Goal: Entertainment & Leisure: Browse casually

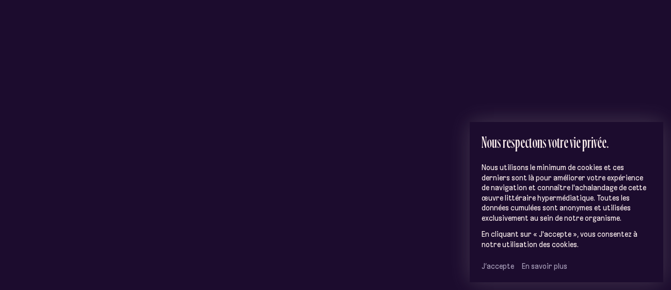
click at [491, 267] on span "J’accepte" at bounding box center [498, 265] width 33 height 9
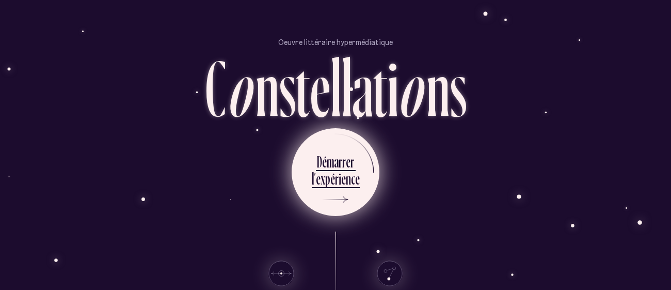
click at [325, 176] on div "p" at bounding box center [327, 178] width 5 height 20
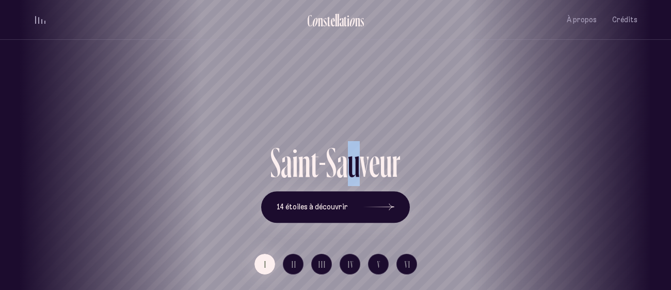
drag, startPoint x: 359, startPoint y: 143, endPoint x: 325, endPoint y: 161, distance: 38.1
click at [325, 161] on div "S a i n t - S a u v e u r" at bounding box center [335, 166] width 149 height 50
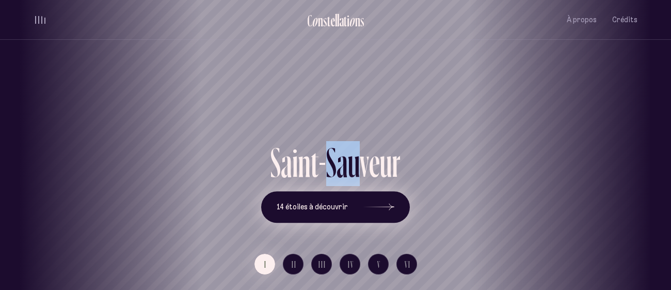
click at [344, 201] on button "14 étoiles à découvrir" at bounding box center [335, 207] width 149 height 32
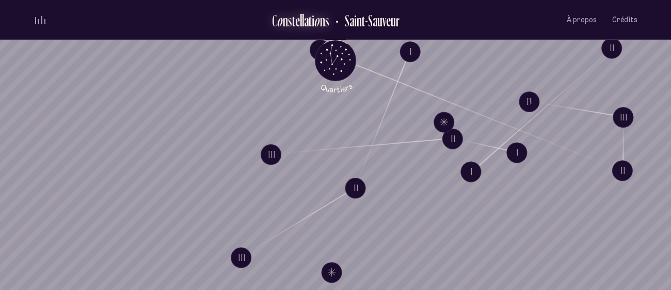
click at [327, 22] on div "s" at bounding box center [327, 20] width 4 height 17
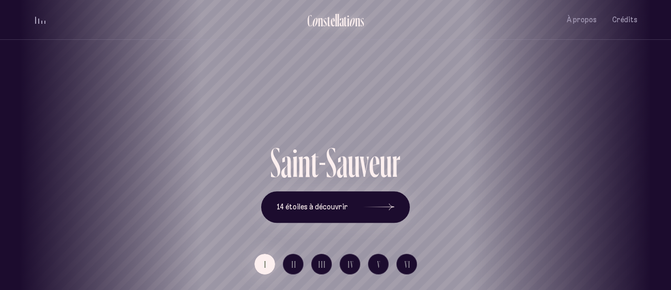
click at [330, 22] on div "e" at bounding box center [332, 20] width 5 height 17
click at [36, 21] on div "volume audio" at bounding box center [40, 20] width 10 height 8
click at [38, 14] on button "volume audio" at bounding box center [40, 19] width 13 height 11
click at [39, 16] on div "volume audio" at bounding box center [40, 20] width 10 height 8
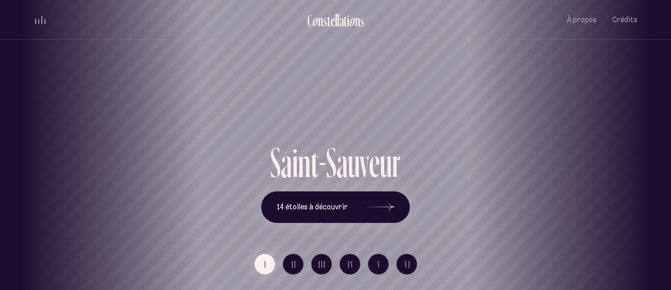
click at [39, 16] on button "volume audio" at bounding box center [40, 19] width 13 height 11
click at [321, 208] on span "14 étoiles à découvrir" at bounding box center [312, 206] width 71 height 9
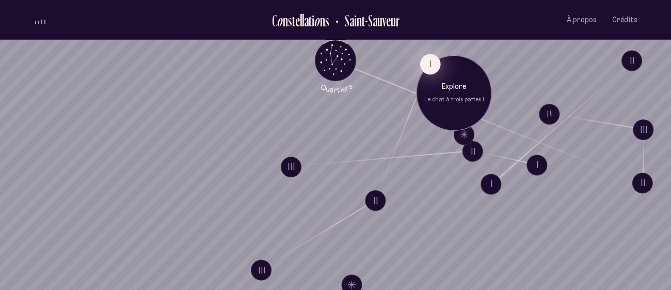
click at [428, 62] on button "I" at bounding box center [430, 64] width 21 height 21
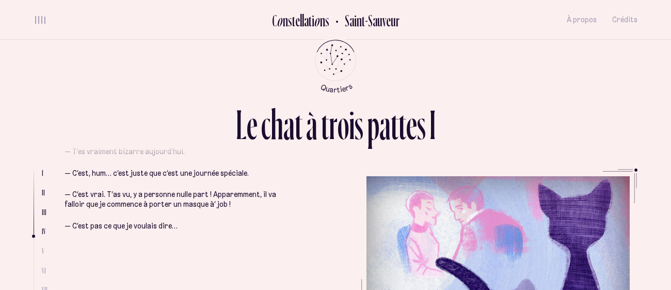
scroll to position [848, 0]
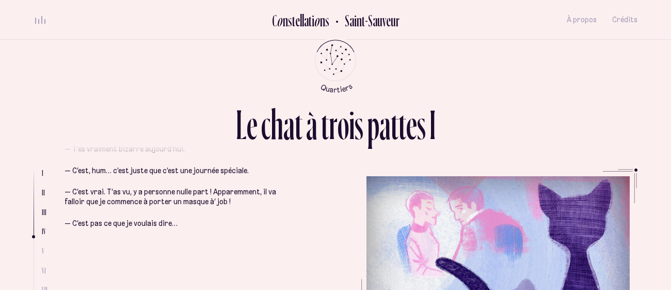
click at [136, 218] on p "— C’est pas ce que je voulais dire…" at bounding box center [180, 223] width 230 height 10
click at [144, 218] on p "— C’est pas ce que je voulais dire…" at bounding box center [180, 223] width 230 height 10
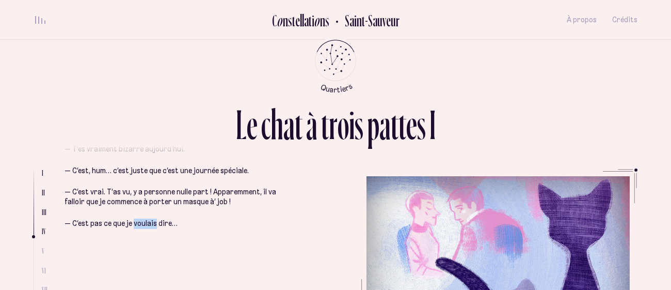
click at [144, 218] on p "— C’est pas ce que je voulais dire…" at bounding box center [180, 223] width 230 height 10
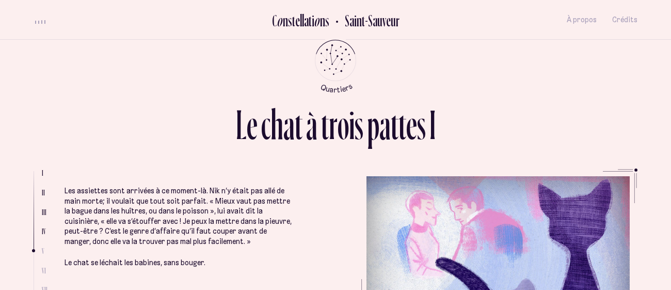
scroll to position [1034, 0]
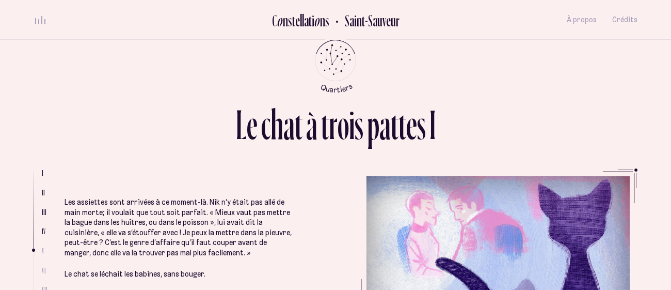
click at [116, 197] on p "Les assiettes sont arrivées à ce moment-là. Nik n’y était pas allé de main mort…" at bounding box center [180, 227] width 230 height 60
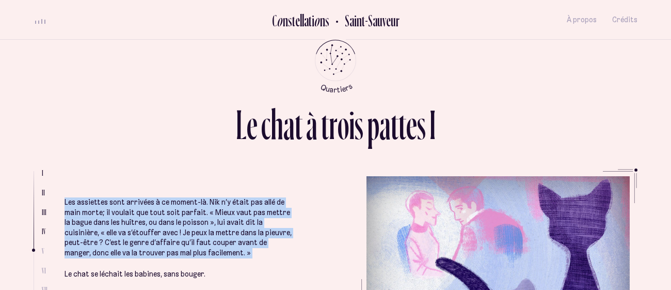
click at [116, 197] on p "Les assiettes sont arrivées à ce moment-là. Nik n’y était pas allé de main mort…" at bounding box center [180, 227] width 230 height 60
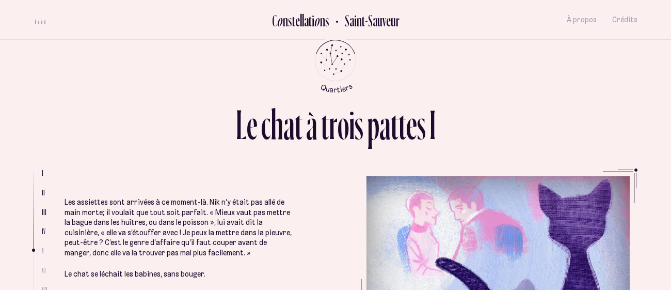
click at [116, 197] on p "Les assiettes sont arrivées à ce moment-là. Nik n’y était pas allé de main mort…" at bounding box center [180, 227] width 230 height 60
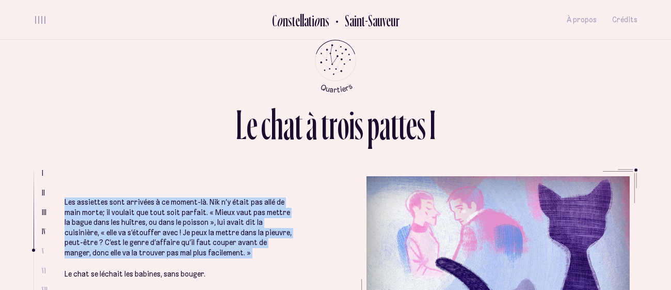
click at [116, 197] on p "Les assiettes sont arrivées à ce moment-là. Nik n’y était pas allé de main mort…" at bounding box center [180, 227] width 230 height 60
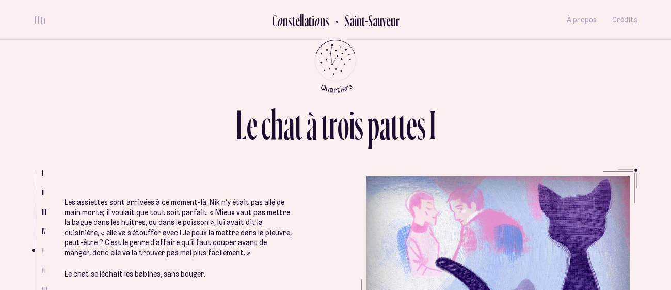
click at [116, 197] on p "Les assiettes sont arrivées à ce moment-là. Nik n’y était pas allé de main mort…" at bounding box center [180, 227] width 230 height 60
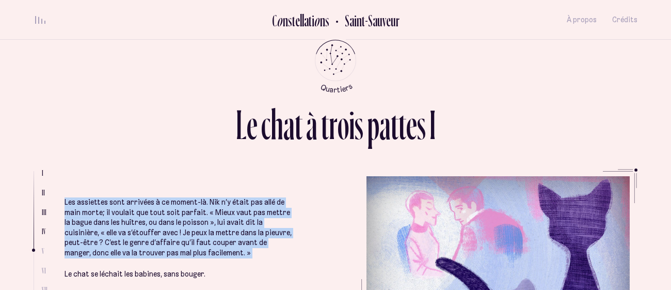
click at [116, 197] on p "Les assiettes sont arrivées à ce moment-là. Nik n’y était pas allé de main mort…" at bounding box center [180, 227] width 230 height 60
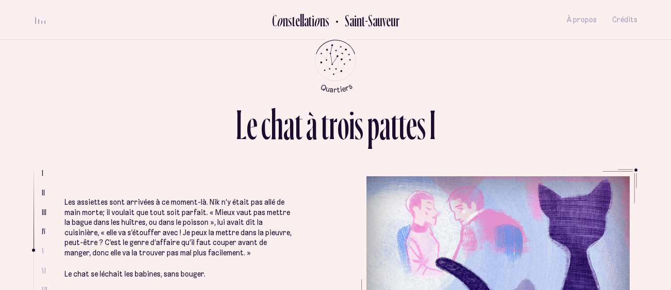
click at [116, 197] on p "Les assiettes sont arrivées à ce moment-là. Nik n’y était pas allé de main mort…" at bounding box center [180, 227] width 230 height 60
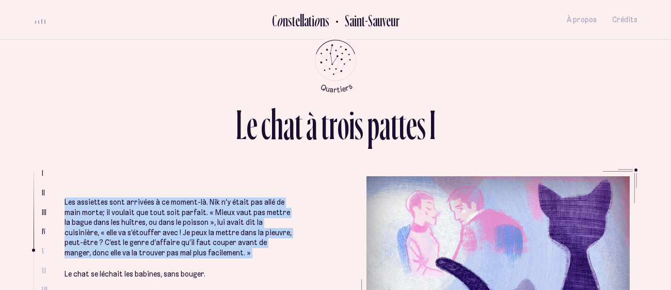
click at [116, 197] on p "Les assiettes sont arrivées à ce moment-là. Nik n’y était pas allé de main mort…" at bounding box center [180, 227] width 230 height 60
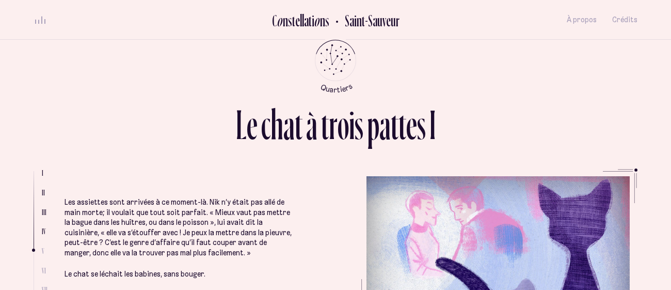
click at [116, 197] on p "Les assiettes sont arrivées à ce moment-là. Nik n’y était pas allé de main mort…" at bounding box center [180, 227] width 230 height 60
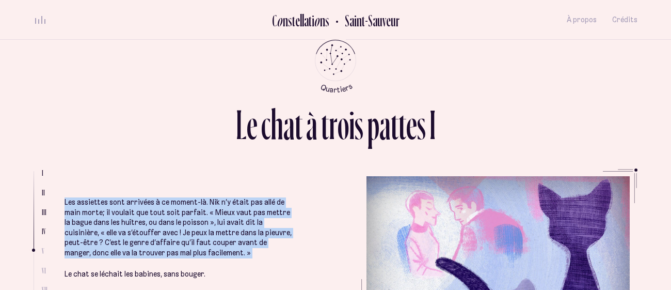
click at [116, 197] on p "Les assiettes sont arrivées à ce moment-là. Nik n’y était pas allé de main mort…" at bounding box center [180, 227] width 230 height 60
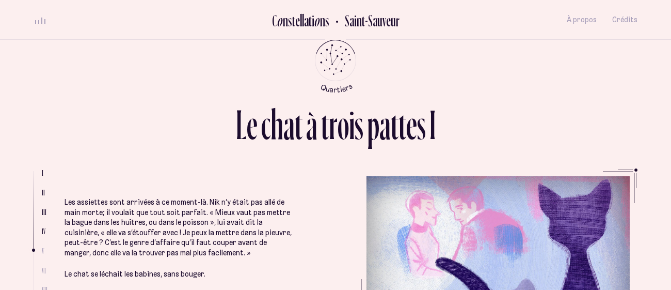
click at [116, 197] on p "Les assiettes sont arrivées à ce moment-là. Nik n’y était pas allé de main mort…" at bounding box center [180, 227] width 230 height 60
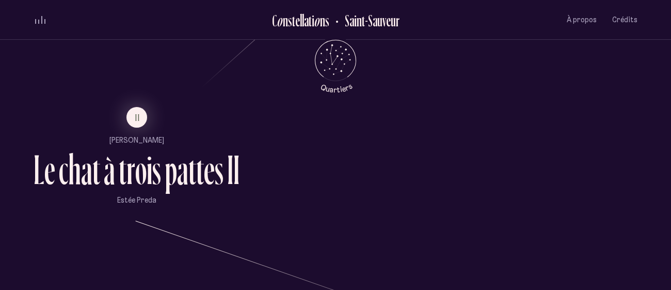
scroll to position [624, 0]
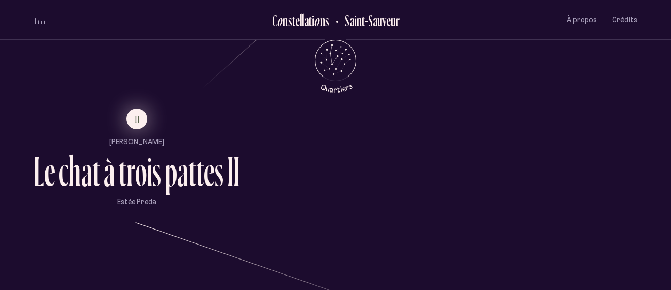
click at [132, 118] on button "II" at bounding box center [136, 118] width 21 height 21
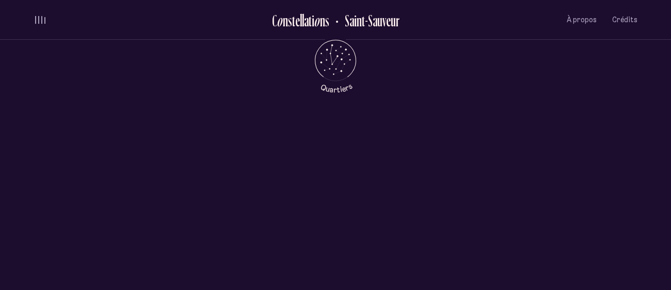
scroll to position [0, 0]
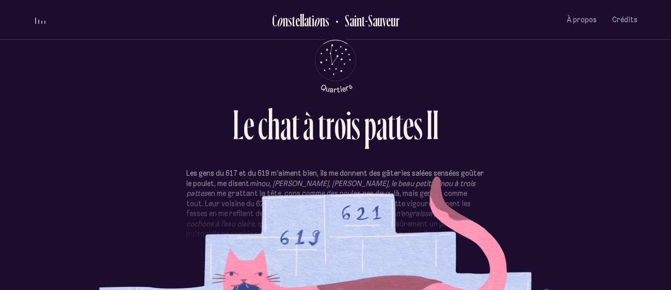
click at [279, 179] on em "minou, [PERSON_NAME], [PERSON_NAME], le beau petit minou à trois pattes" at bounding box center [330, 189] width 289 height 20
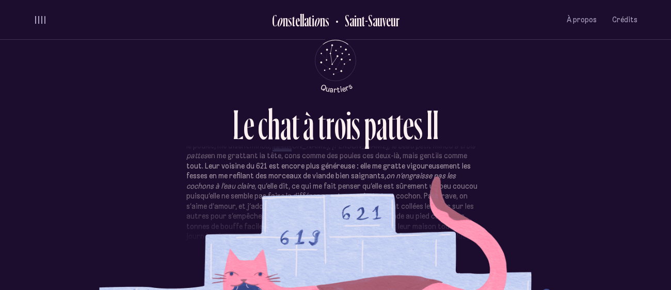
scroll to position [40, 0]
click at [291, 235] on p "Les gens du 617 et du 619 m’aiment bien, ils me donnent des gâteries salées sen…" at bounding box center [335, 194] width 298 height 131
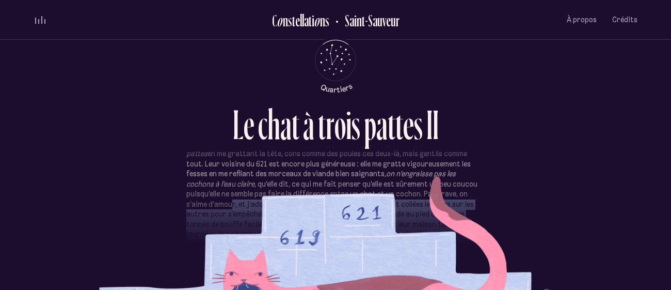
drag, startPoint x: 296, startPoint y: 266, endPoint x: 402, endPoint y: 190, distance: 130.6
click at [402, 190] on section "Les gens du 617 et du 619 m’aiment bien, ils me donnent des gâteries salées sen…" at bounding box center [336, 221] width 604 height 106
click at [402, 190] on p "Les gens du 617 et du 619 m’aiment bien, ils me donnent des gâteries salées sen…" at bounding box center [335, 194] width 298 height 131
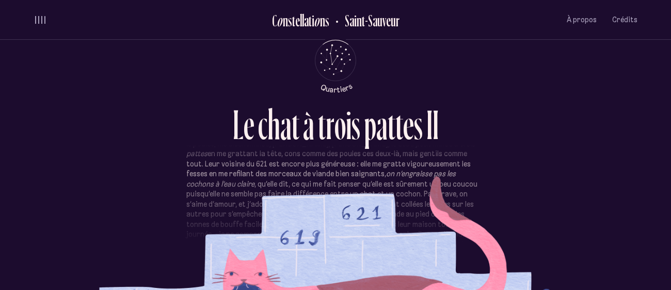
click at [400, 190] on p "Les gens du 617 et du 619 m’aiment bien, ils me donnent des gâteries salées sen…" at bounding box center [335, 194] width 298 height 131
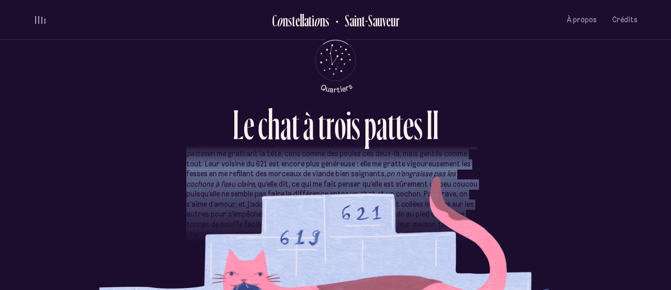
click at [400, 190] on p "Les gens du 617 et du 619 m’aiment bien, ils me donnent des gâteries salées sen…" at bounding box center [335, 194] width 298 height 131
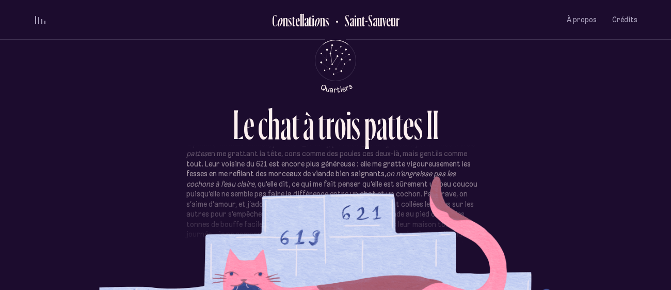
click at [400, 190] on p "Les gens du 617 et du 619 m’aiment bien, ils me donnent des gâteries salées sen…" at bounding box center [335, 194] width 298 height 131
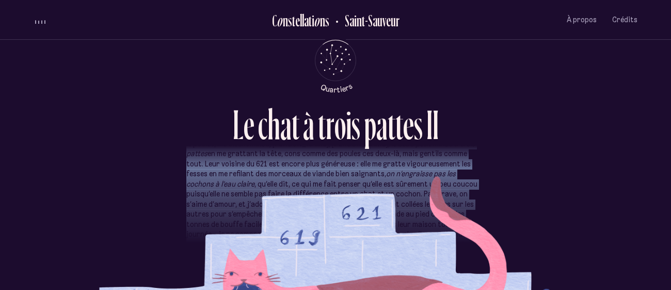
click at [400, 190] on p "Les gens du 617 et du 619 m’aiment bien, ils me donnent des gâteries salées sen…" at bounding box center [335, 194] width 298 height 131
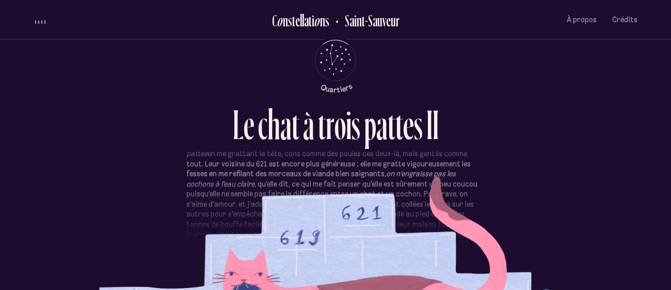
click at [400, 190] on p "Les gens du 617 et du 619 m’aiment bien, ils me donnent des gâteries salées sen…" at bounding box center [335, 194] width 298 height 131
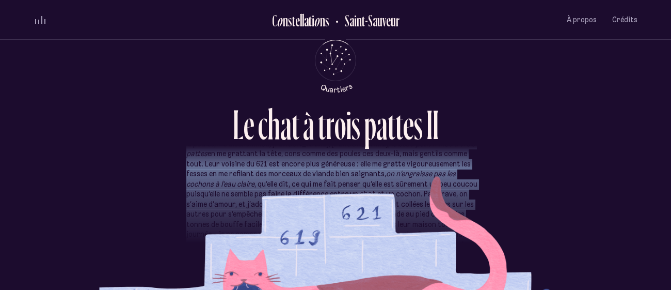
click at [400, 190] on p "Les gens du 617 et du 619 m’aiment bien, ils me donnent des gâteries salées sen…" at bounding box center [335, 194] width 298 height 131
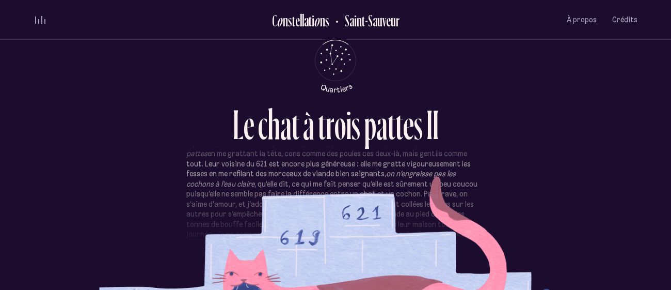
click at [400, 190] on p "Les gens du 617 et du 619 m’aiment bien, ils me donnent des gâteries salées sen…" at bounding box center [335, 194] width 298 height 131
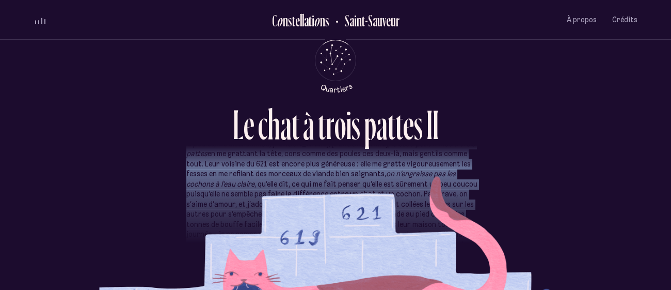
click at [400, 190] on p "Les gens du 617 et du 619 m’aiment bien, ils me donnent des gâteries salées sen…" at bounding box center [335, 194] width 298 height 131
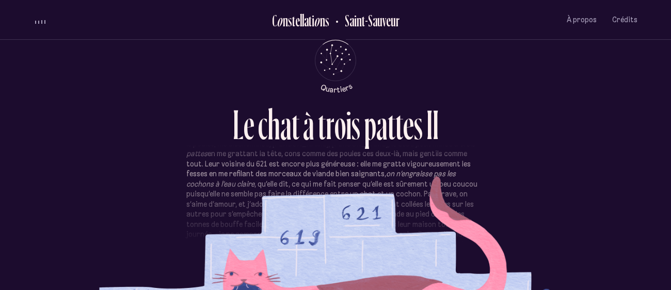
click at [400, 190] on p "Les gens du 617 et du 619 m’aiment bien, ils me donnent des gâteries salées sen…" at bounding box center [335, 194] width 298 height 131
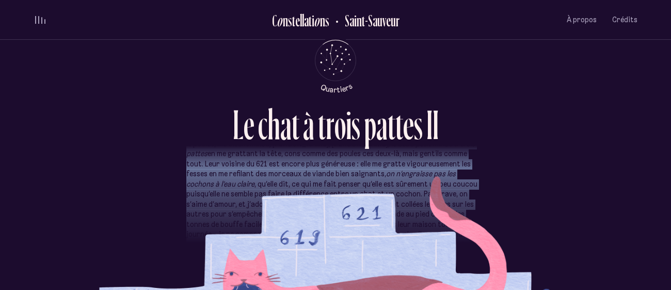
click at [400, 190] on p "Les gens du 617 et du 619 m’aiment bien, ils me donnent des gâteries salées sen…" at bounding box center [335, 194] width 298 height 131
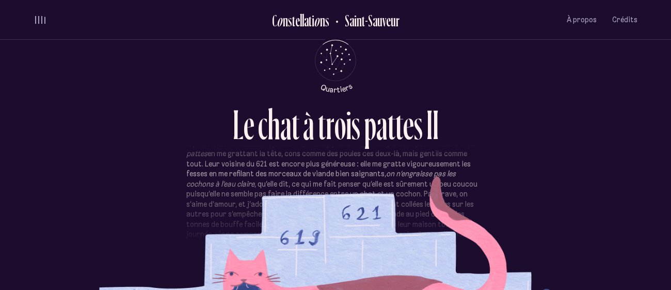
click at [400, 190] on p "Les gens du 617 et du 619 m’aiment bien, ils me donnent des gâteries salées sen…" at bounding box center [335, 194] width 298 height 131
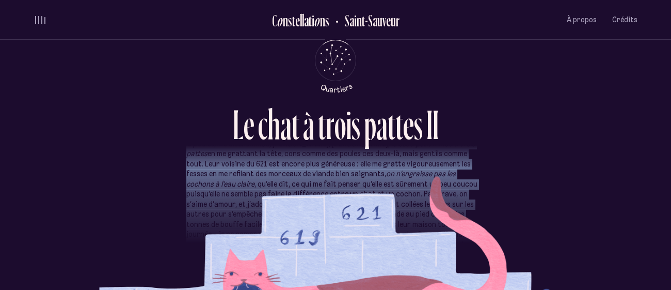
click at [400, 190] on p "Les gens du 617 et du 619 m’aiment bien, ils me donnent des gâteries salées sen…" at bounding box center [335, 194] width 298 height 131
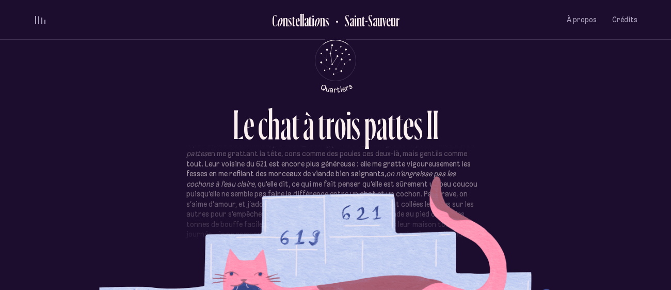
click at [400, 190] on p "Les gens du 617 et du 619 m’aiment bien, ils me donnent des gâteries salées sen…" at bounding box center [335, 194] width 298 height 131
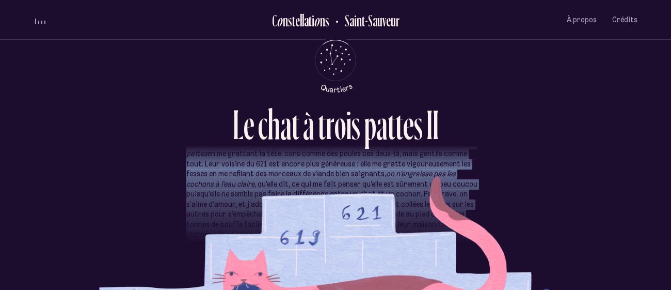
click at [400, 190] on p "Les gens du 617 et du 619 m’aiment bien, ils me donnent des gâteries salées sen…" at bounding box center [335, 194] width 298 height 131
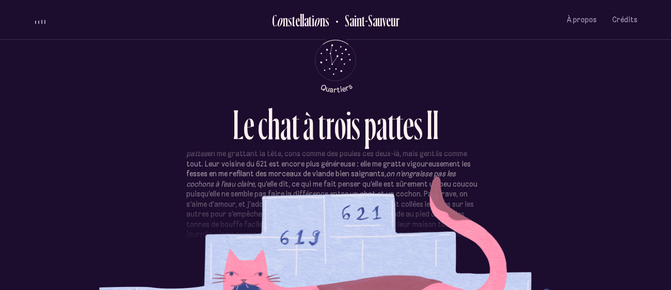
click at [400, 190] on p "Les gens du 617 et du 619 m’aiment bien, ils me donnent des gâteries salées sen…" at bounding box center [335, 194] width 298 height 131
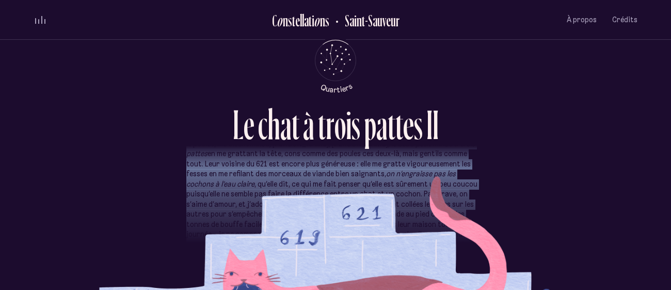
click at [400, 190] on p "Les gens du 617 et du 619 m’aiment bien, ils me donnent des gâteries salées sen…" at bounding box center [335, 194] width 298 height 131
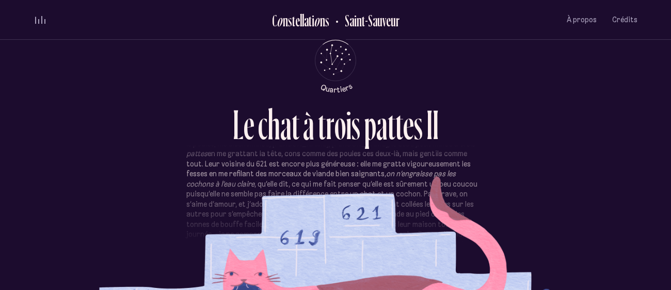
click at [400, 190] on p "Les gens du 617 et du 619 m’aiment bien, ils me donnent des gâteries salées sen…" at bounding box center [335, 194] width 298 height 131
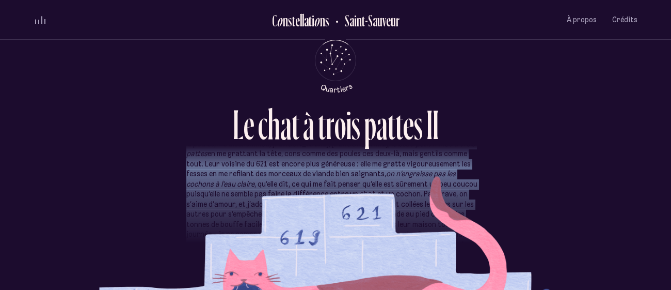
click at [400, 190] on p "Les gens du 617 et du 619 m’aiment bien, ils me donnent des gâteries salées sen…" at bounding box center [335, 194] width 298 height 131
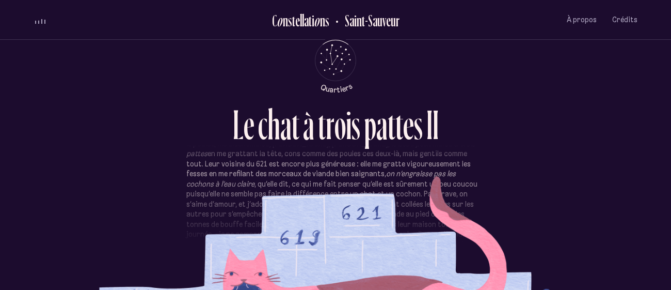
click at [400, 190] on p "Les gens du 617 et du 619 m’aiment bien, ils me donnent des gâteries salées sen…" at bounding box center [335, 194] width 298 height 131
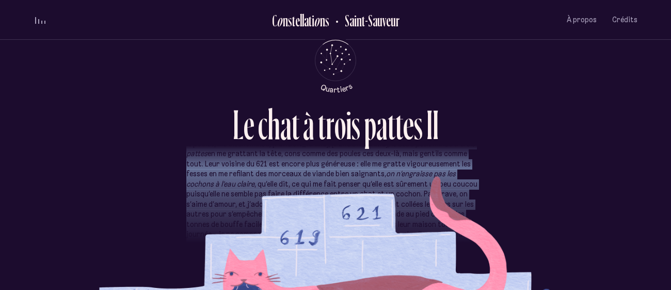
click at [400, 190] on p "Les gens du 617 et du 619 m’aiment bien, ils me donnent des gâteries salées sen…" at bounding box center [335, 194] width 298 height 131
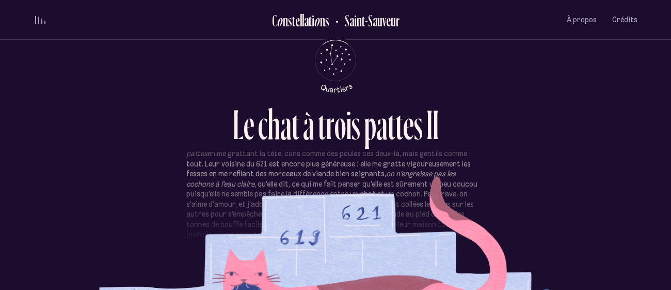
click at [400, 190] on p "Les gens du 617 et du 619 m’aiment bien, ils me donnent des gâteries salées sen…" at bounding box center [335, 194] width 298 height 131
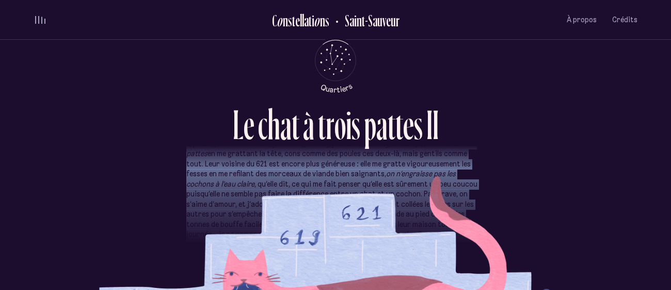
click at [232, 188] on p "Les gens du 617 et du 619 m’aiment bien, ils me donnent des gâteries salées sen…" at bounding box center [335, 194] width 298 height 131
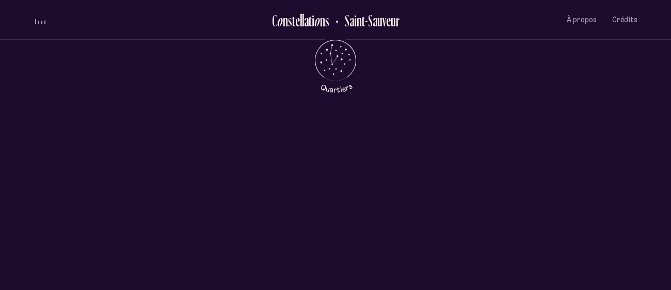
scroll to position [0, 0]
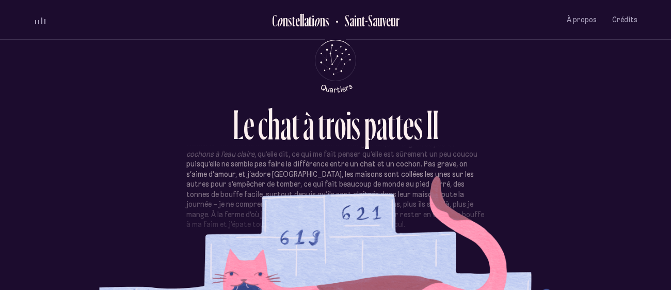
click at [346, 188] on p "Les gens du 617 et du 619 m’aiment bien, ils me donnent des gâteries salées sen…" at bounding box center [335, 164] width 298 height 131
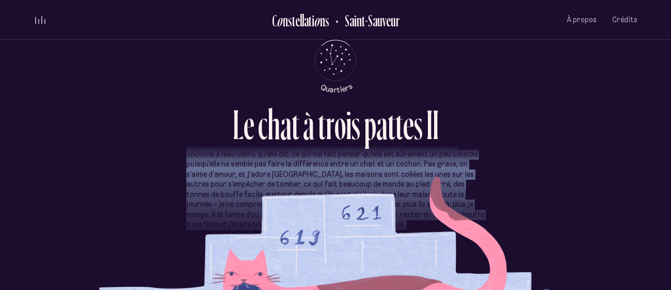
click at [346, 188] on p "Les gens du 617 et du 619 m’aiment bien, ils me donnent des gâteries salées sen…" at bounding box center [335, 164] width 298 height 131
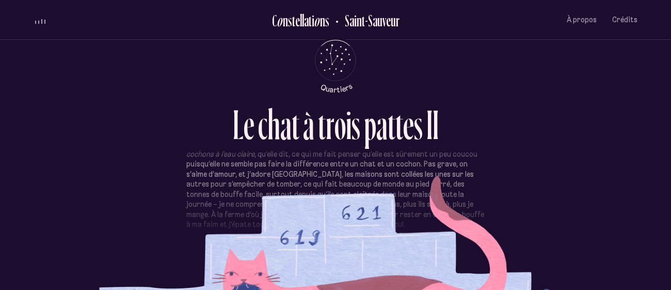
click at [346, 188] on p "Les gens du 617 et du 619 m’aiment bien, ils me donnent des gâteries salées sen…" at bounding box center [335, 164] width 298 height 131
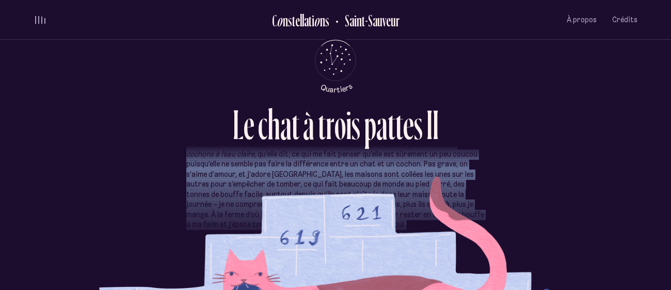
click at [346, 188] on p "Les gens du 617 et du 619 m’aiment bien, ils me donnent des gâteries salées sen…" at bounding box center [335, 164] width 298 height 131
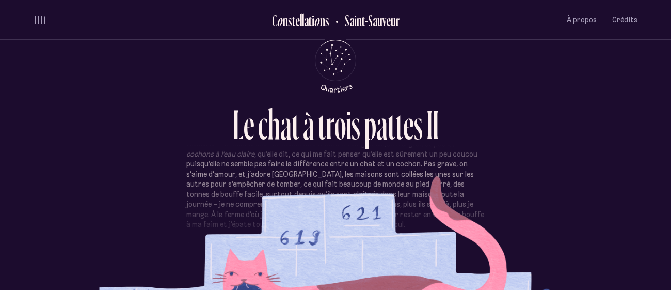
click at [346, 188] on p "Les gens du 617 et du 619 m’aiment bien, ils me donnent des gâteries salées sen…" at bounding box center [335, 164] width 298 height 131
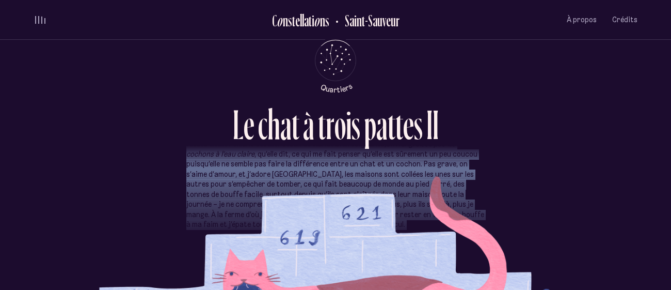
click at [346, 188] on p "Les gens du 617 et du 619 m’aiment bien, ils me donnent des gâteries salées sen…" at bounding box center [335, 164] width 298 height 131
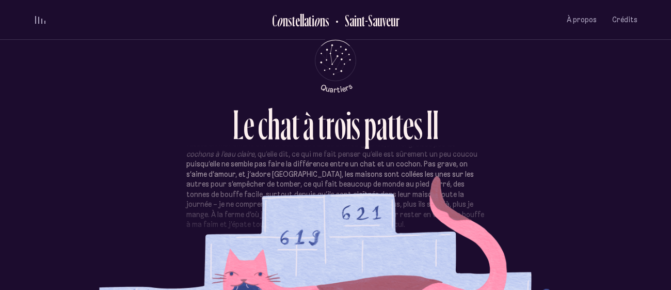
click at [346, 188] on p "Les gens du 617 et du 619 m’aiment bien, ils me donnent des gâteries salées sen…" at bounding box center [335, 164] width 298 height 131
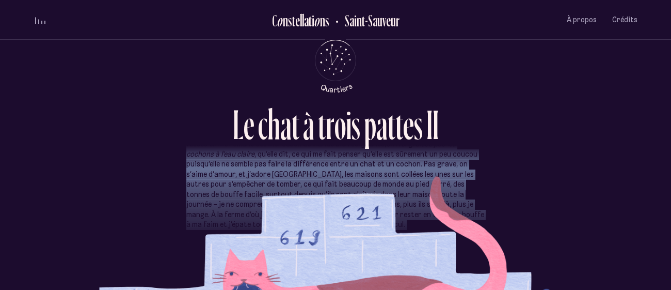
click at [346, 188] on p "Les gens du 617 et du 619 m’aiment bien, ils me donnent des gâteries salées sen…" at bounding box center [335, 164] width 298 height 131
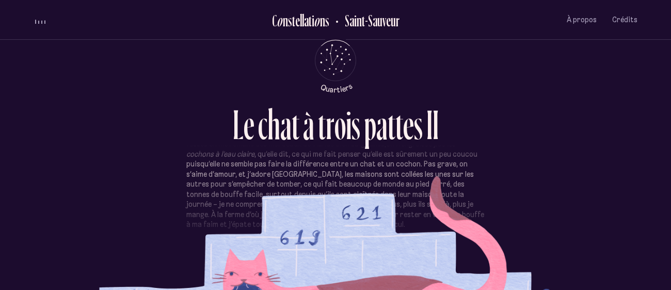
click at [346, 188] on p "Les gens du 617 et du 619 m’aiment bien, ils me donnent des gâteries salées sen…" at bounding box center [335, 164] width 298 height 131
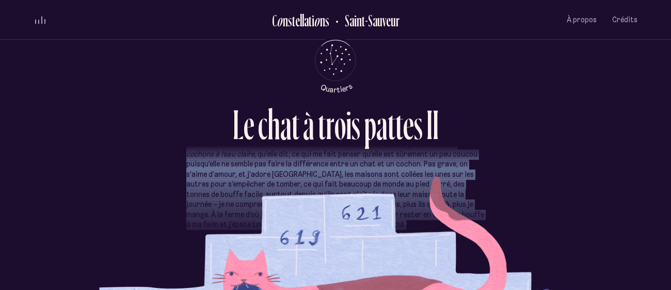
click at [346, 188] on p "Les gens du 617 et du 619 m’aiment bien, ils me donnent des gâteries salées sen…" at bounding box center [335, 164] width 298 height 131
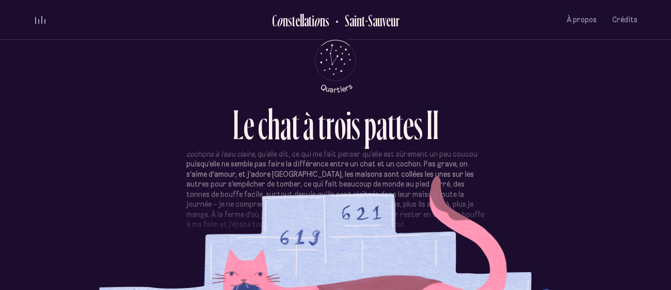
click at [346, 188] on p "Les gens du 617 et du 619 m’aiment bien, ils me donnent des gâteries salées sen…" at bounding box center [335, 164] width 298 height 131
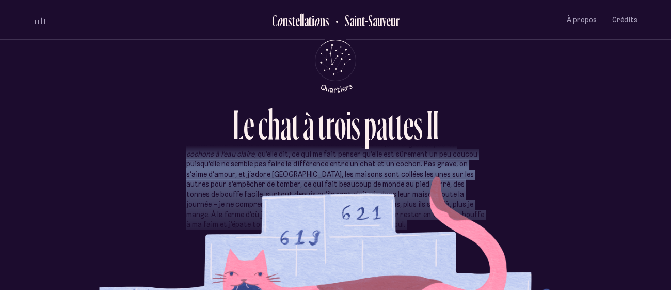
click at [346, 188] on p "Les gens du 617 et du 619 m’aiment bien, ils me donnent des gâteries salées sen…" at bounding box center [335, 164] width 298 height 131
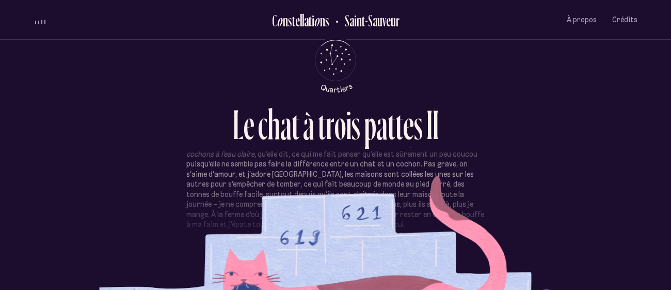
click at [346, 188] on p "Les gens du 617 et du 619 m’aiment bien, ils me donnent des gâteries salées sen…" at bounding box center [335, 164] width 298 height 131
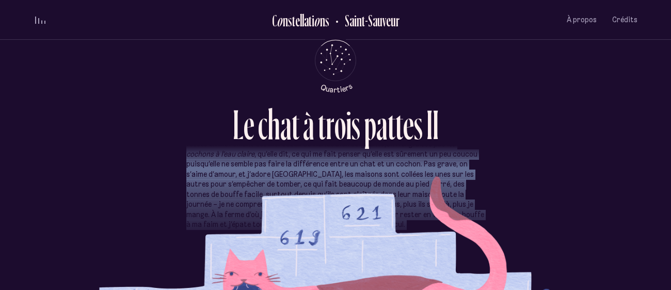
click at [346, 188] on p "Les gens du 617 et du 619 m’aiment bien, ils me donnent des gâteries salées sen…" at bounding box center [335, 164] width 298 height 131
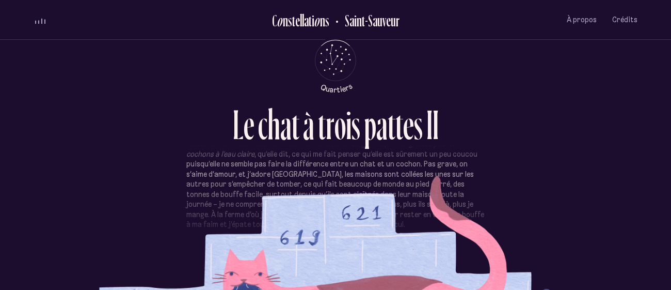
click at [340, 181] on p "Les gens du 617 et du 619 m’aiment bien, ils me donnent des gâteries salées sen…" at bounding box center [335, 164] width 298 height 131
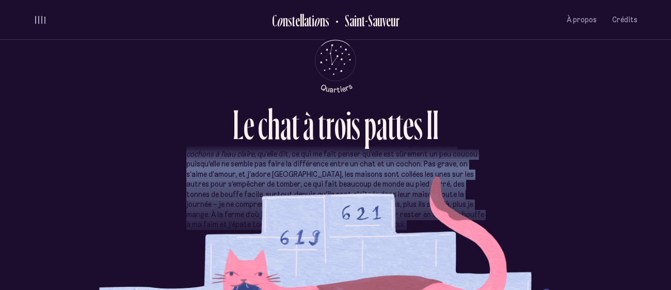
click at [340, 181] on p "Les gens du 617 et du 619 m’aiment bien, ils me donnent des gâteries salées sen…" at bounding box center [335, 164] width 298 height 131
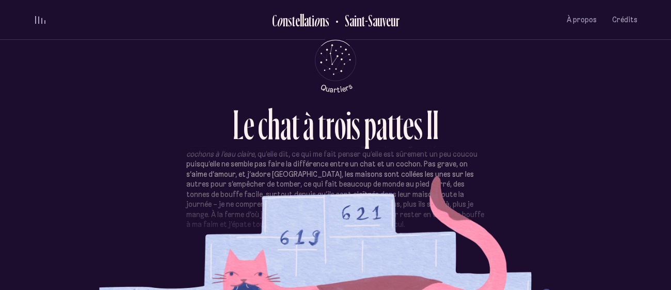
click at [340, 181] on p "Les gens du 617 et du 619 m’aiment bien, ils me donnent des gâteries salées sen…" at bounding box center [335, 164] width 298 height 131
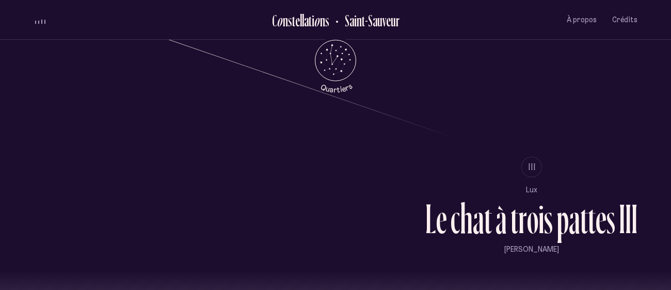
scroll to position [810, 0]
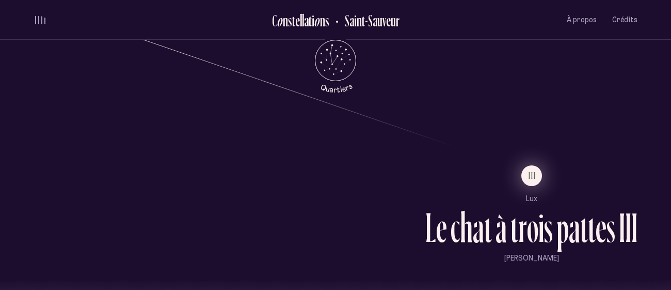
click at [532, 173] on span "III" at bounding box center [533, 175] width 8 height 9
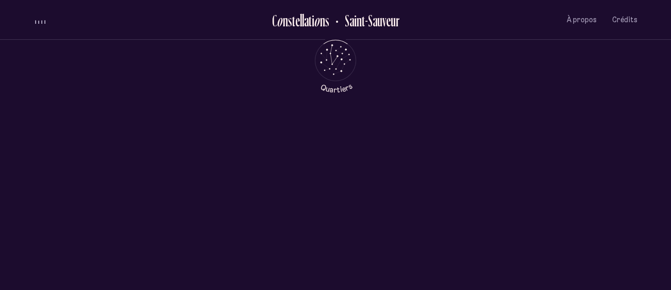
scroll to position [0, 0]
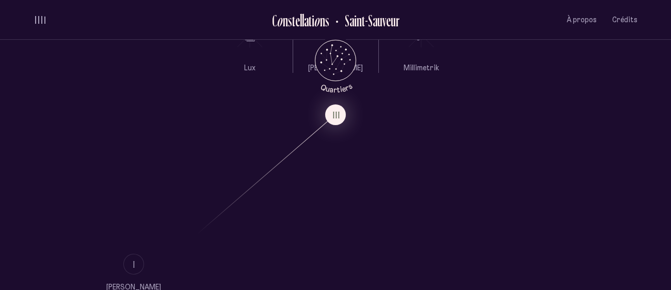
scroll to position [944, 0]
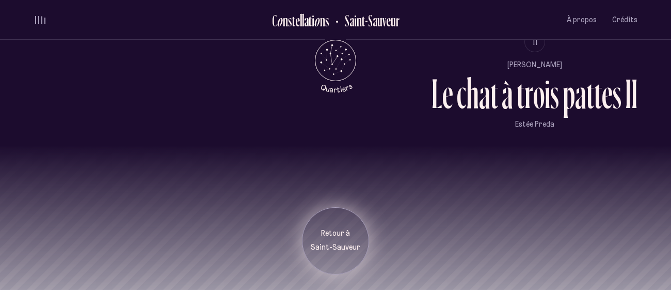
click at [341, 248] on p "Saint-Sauveur" at bounding box center [336, 247] width 52 height 10
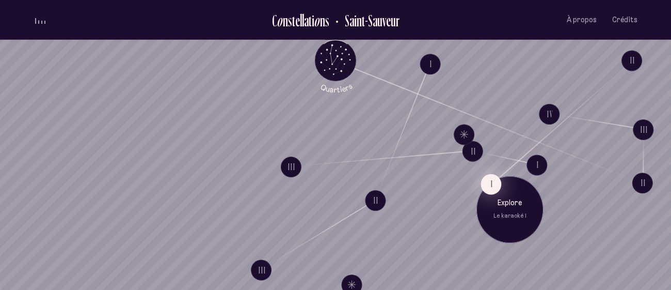
click at [492, 184] on button "I" at bounding box center [491, 183] width 21 height 21
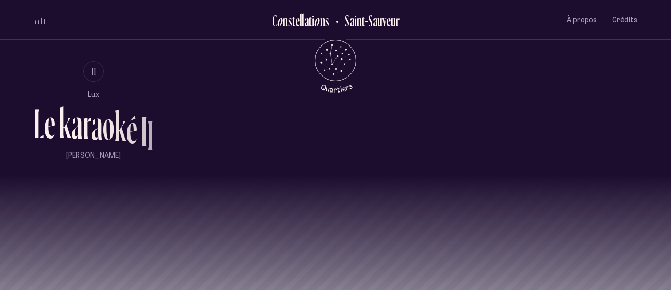
scroll to position [675, 0]
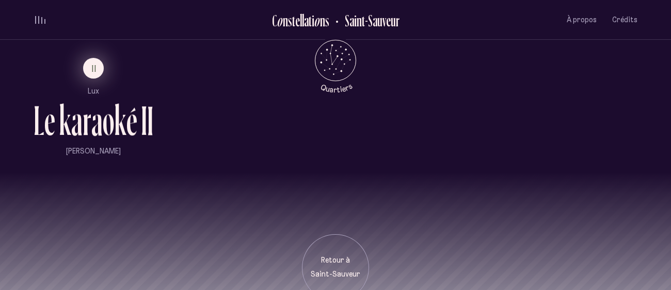
click at [95, 74] on button "II" at bounding box center [93, 68] width 21 height 21
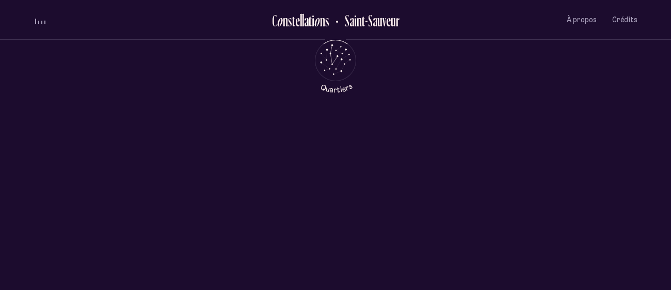
scroll to position [0, 0]
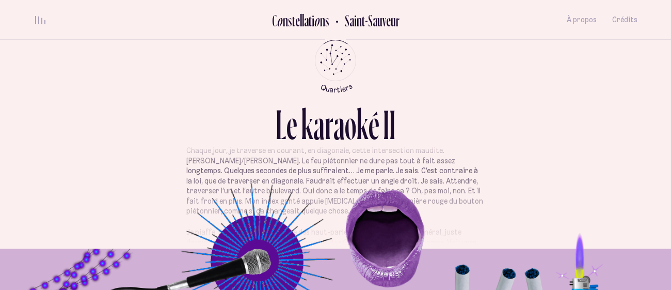
scroll to position [26, 0]
click at [341, 179] on p "Chaque jour, je traverse en courant, en diagonale, cette intersection maudite. …" at bounding box center [335, 177] width 298 height 71
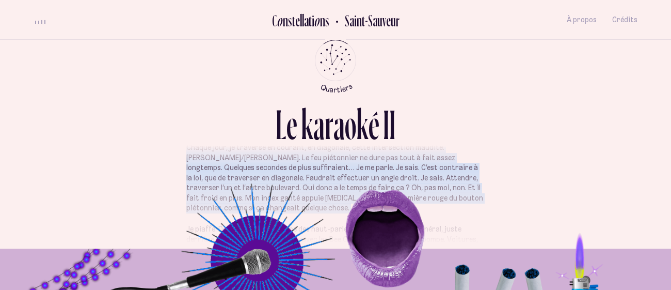
click at [341, 179] on p "Chaque jour, je traverse en courant, en diagonale, cette intersection maudite. …" at bounding box center [335, 177] width 298 height 71
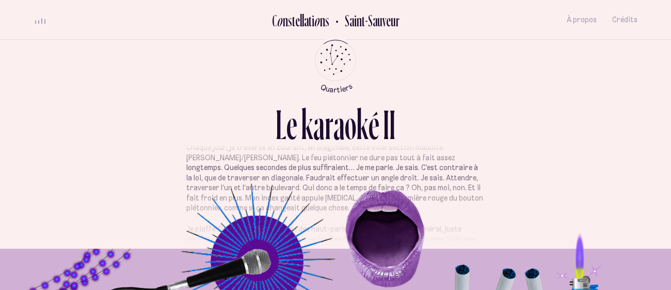
click at [341, 179] on p "Chaque jour, je traverse en courant, en diagonale, cette intersection maudite. …" at bounding box center [335, 177] width 298 height 71
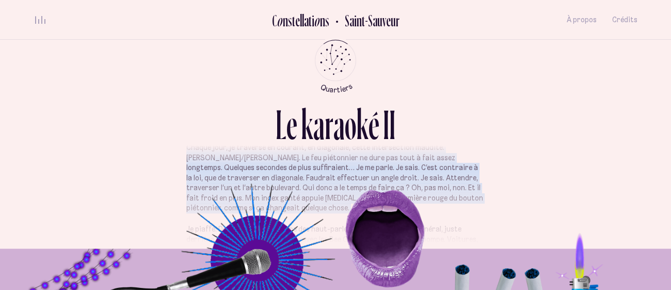
click at [341, 179] on p "Chaque jour, je traverse en courant, en diagonale, cette intersection maudite. …" at bounding box center [335, 177] width 298 height 71
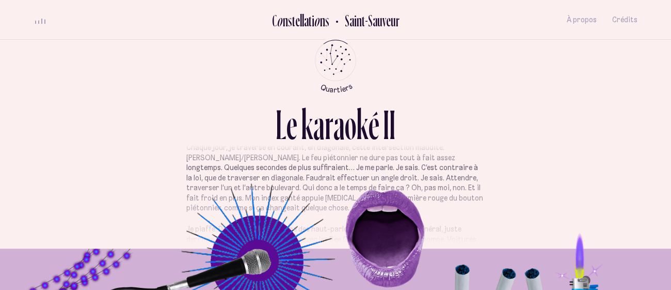
click at [341, 179] on p "Chaque jour, je traverse en courant, en diagonale, cette intersection maudite. …" at bounding box center [335, 177] width 298 height 71
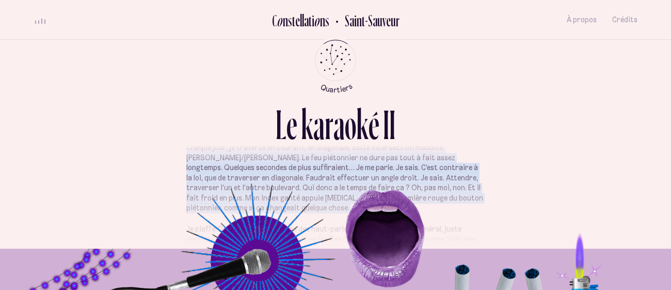
click at [341, 179] on p "Chaque jour, je traverse en courant, en diagonale, cette intersection maudite. …" at bounding box center [335, 177] width 298 height 71
click at [336, 168] on p "Chaque jour, je traverse en courant, en diagonale, cette intersection maudite. …" at bounding box center [335, 177] width 298 height 71
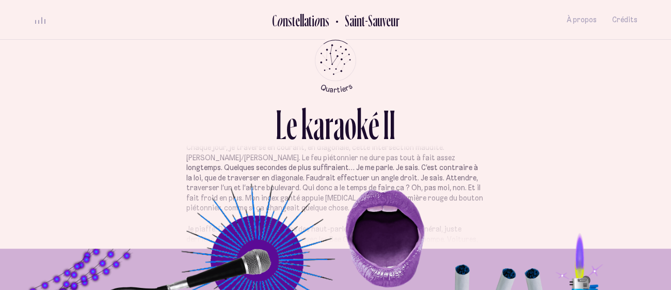
click at [336, 168] on p "Chaque jour, je traverse en courant, en diagonale, cette intersection maudite. …" at bounding box center [335, 177] width 298 height 71
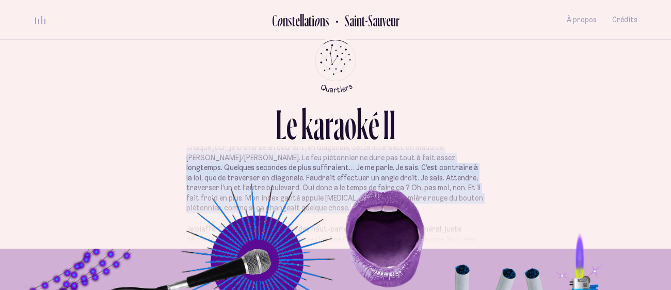
click at [336, 168] on p "Chaque jour, je traverse en courant, en diagonale, cette intersection maudite. …" at bounding box center [335, 177] width 298 height 71
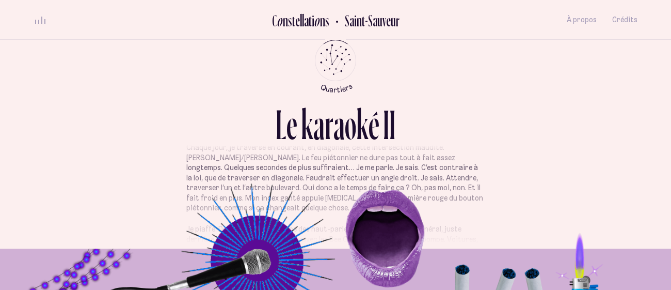
click at [336, 168] on p "Chaque jour, je traverse en courant, en diagonale, cette intersection maudite. …" at bounding box center [335, 177] width 298 height 71
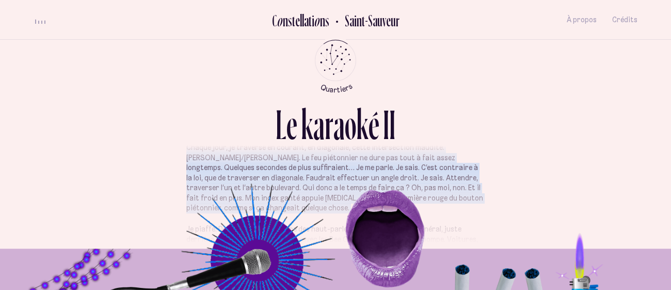
click at [336, 168] on p "Chaque jour, je traverse en courant, en diagonale, cette intersection maudite. …" at bounding box center [335, 177] width 298 height 71
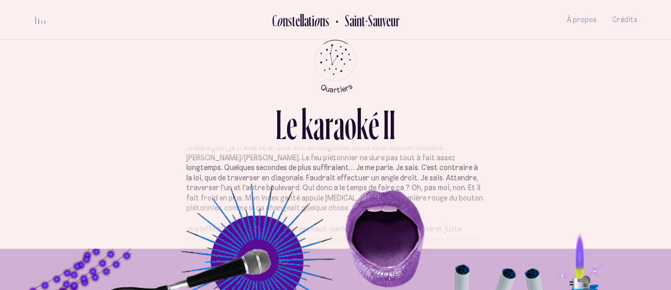
click at [336, 168] on p "Chaque jour, je traverse en courant, en diagonale, cette intersection maudite. …" at bounding box center [335, 177] width 298 height 71
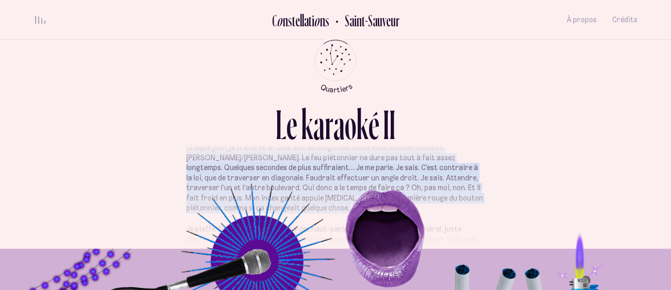
click at [336, 168] on p "Chaque jour, je traverse en courant, en diagonale, cette intersection maudite. …" at bounding box center [335, 177] width 298 height 71
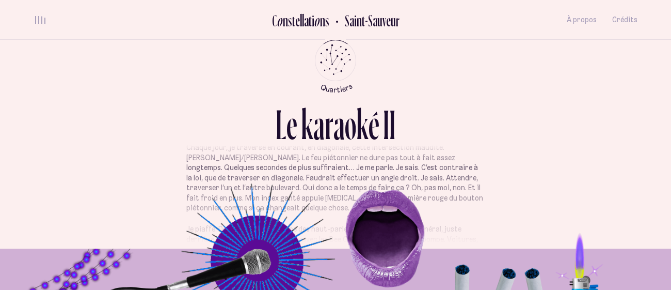
click at [336, 168] on p "Chaque jour, je traverse en courant, en diagonale, cette intersection maudite. …" at bounding box center [335, 177] width 298 height 71
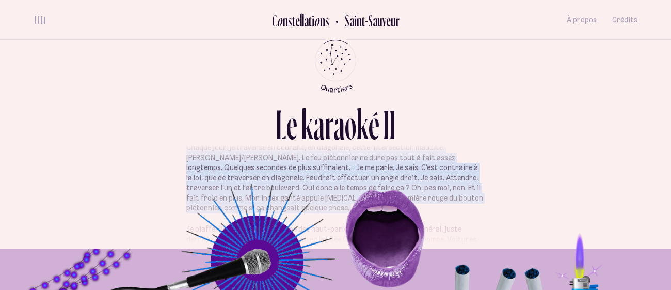
click at [336, 168] on p "Chaque jour, je traverse en courant, en diagonale, cette intersection maudite. …" at bounding box center [335, 177] width 298 height 71
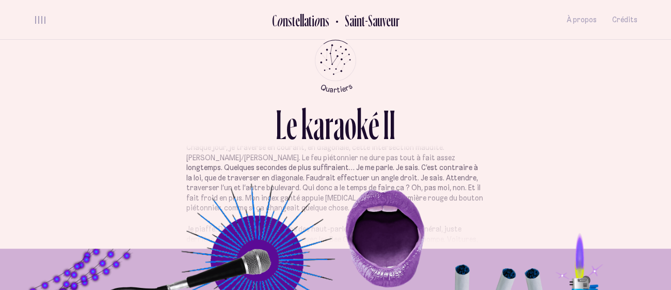
click at [336, 168] on p "Chaque jour, je traverse en courant, en diagonale, cette intersection maudite. …" at bounding box center [335, 177] width 298 height 71
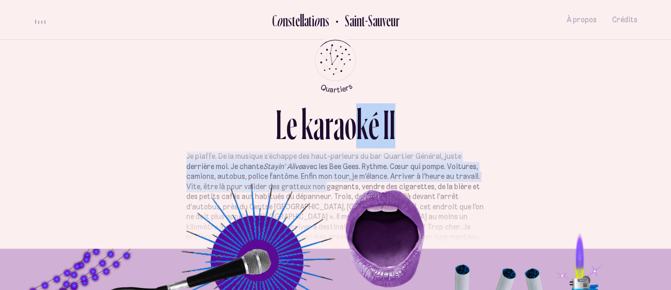
scroll to position [0, 0]
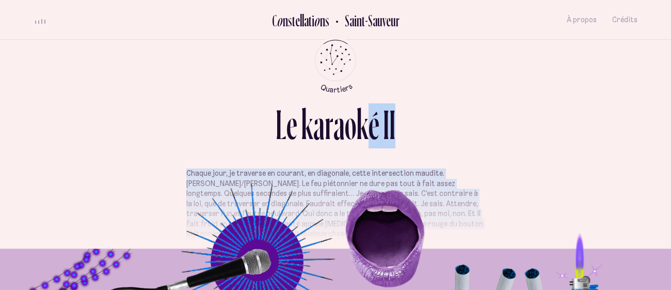
drag, startPoint x: 324, startPoint y: 183, endPoint x: 379, endPoint y: 100, distance: 100.1
click at [379, 100] on div "L e k a r a o k é I I Chaque jour, je traverse en courant, en diagonale, cette …" at bounding box center [335, 145] width 619 height 290
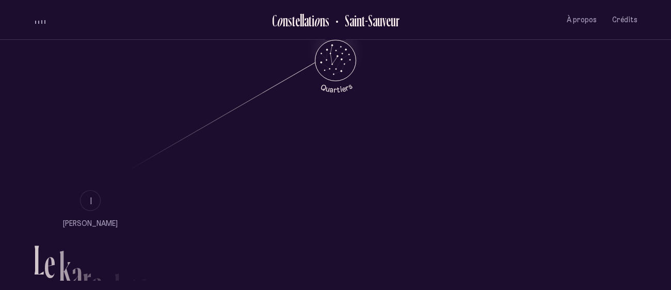
scroll to position [702, 0]
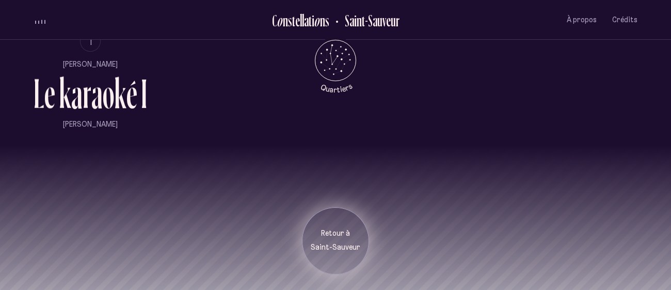
click at [337, 257] on div "Retour à [GEOGRAPHIC_DATA]" at bounding box center [335, 240] width 67 height 67
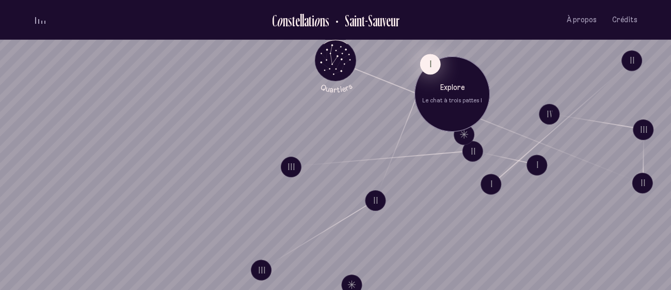
click at [431, 60] on button "I" at bounding box center [430, 64] width 21 height 21
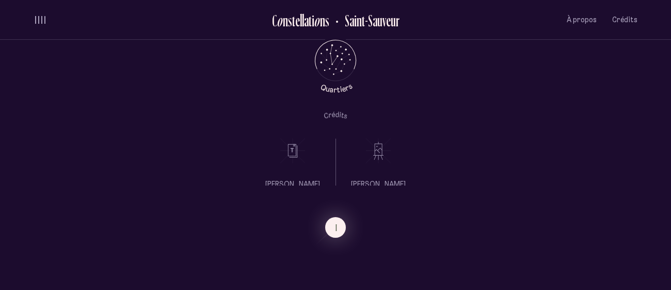
scroll to position [944, 0]
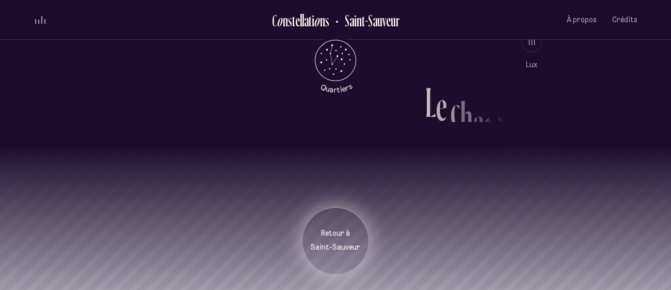
click at [326, 233] on p "Retour à" at bounding box center [336, 233] width 52 height 10
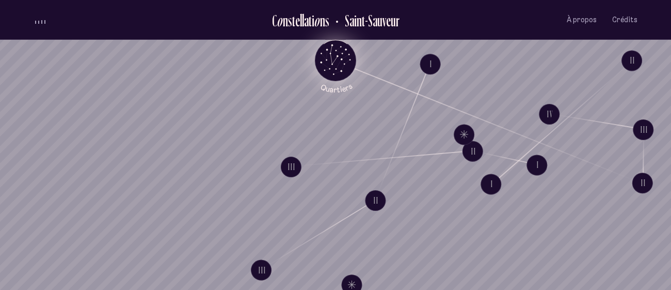
click at [344, 47] on icon "Retour au menu principal" at bounding box center [335, 59] width 31 height 31
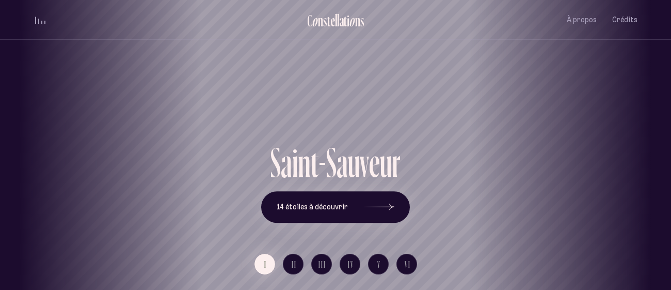
click at [292, 270] on div "[GEOGRAPHIC_DATA] [GEOGRAPHIC_DATA] [GEOGRAPHIC_DATA][PERSON_NAME][GEOGRAPHIC_D…" at bounding box center [335, 145] width 671 height 290
click at [293, 269] on button "II" at bounding box center [293, 263] width 21 height 21
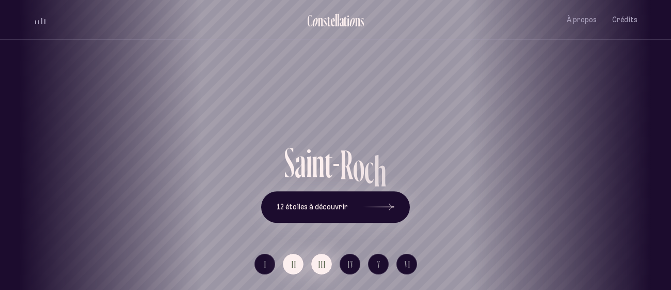
click at [324, 264] on span "III" at bounding box center [323, 264] width 8 height 9
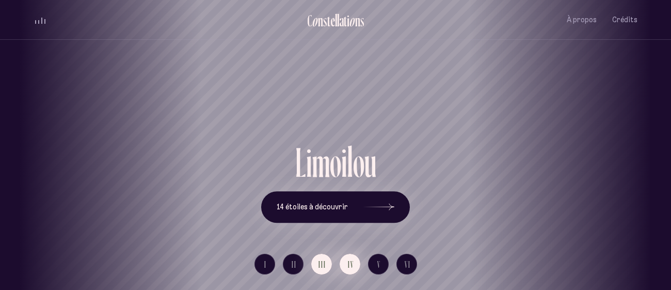
click at [348, 265] on span "IV" at bounding box center [351, 264] width 6 height 9
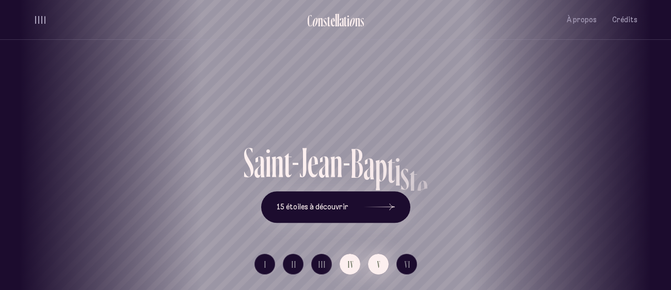
click at [380, 263] on span "V" at bounding box center [379, 264] width 4 height 9
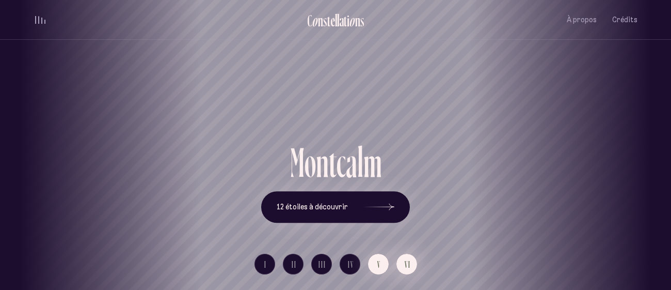
click at [402, 265] on button "VI" at bounding box center [406, 263] width 21 height 21
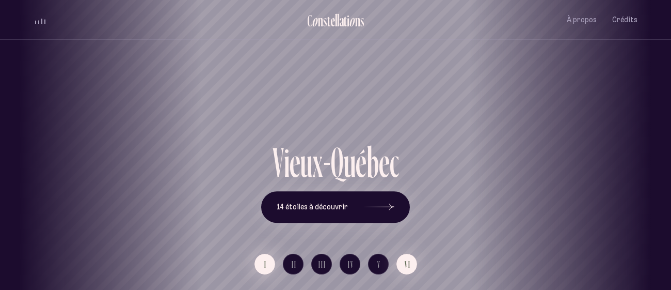
click at [263, 263] on button "I" at bounding box center [264, 263] width 21 height 21
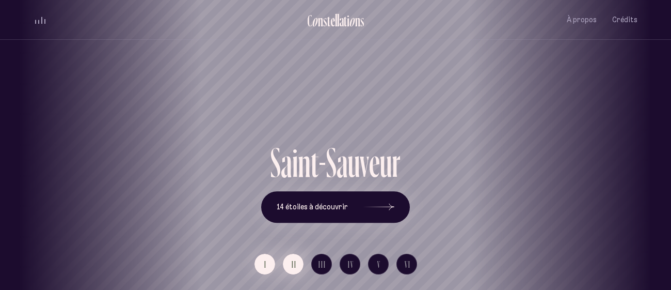
click at [296, 263] on span "II" at bounding box center [294, 264] width 5 height 9
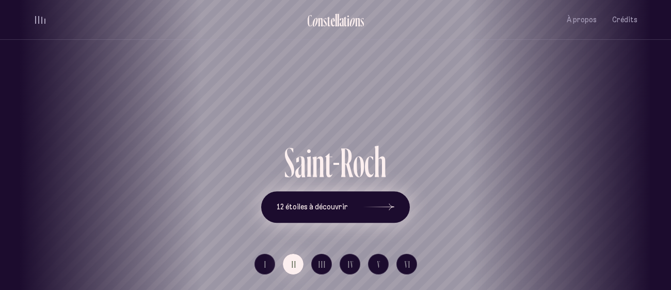
click at [314, 197] on button "12 étoiles à découvrir" at bounding box center [335, 207] width 149 height 32
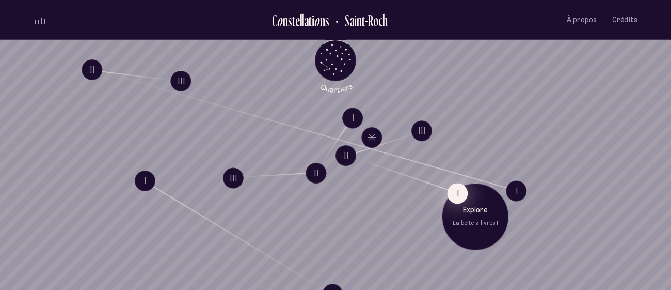
click at [457, 197] on button "I" at bounding box center [457, 193] width 21 height 21
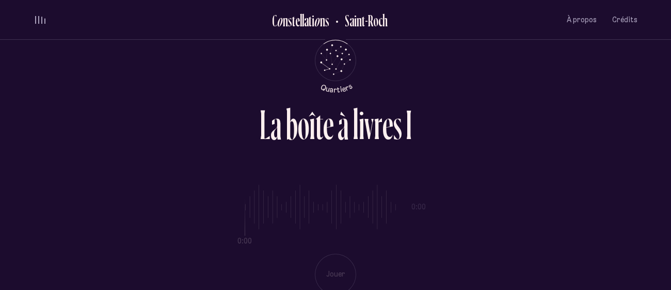
click at [344, 122] on div "à" at bounding box center [343, 124] width 11 height 42
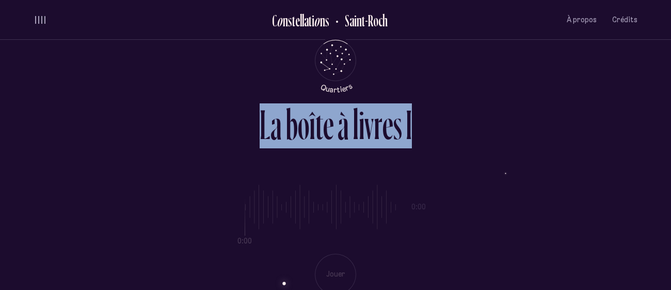
click at [344, 122] on div "à" at bounding box center [343, 124] width 11 height 42
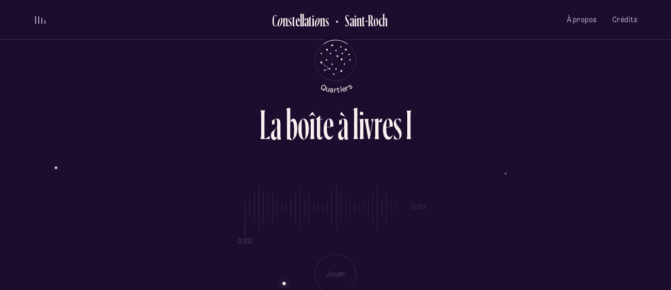
click at [344, 122] on div "à" at bounding box center [343, 124] width 11 height 42
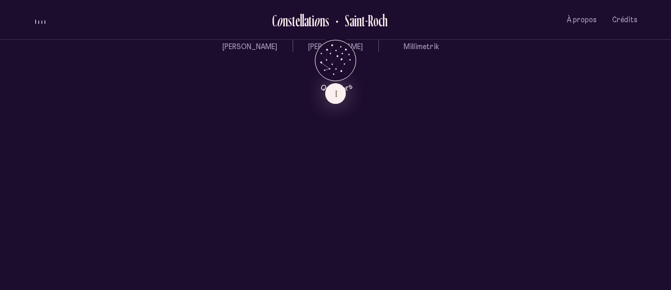
scroll to position [535, 0]
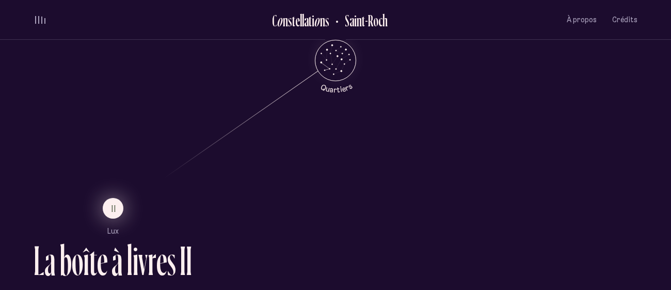
click at [112, 205] on span "II" at bounding box center [114, 208] width 5 height 9
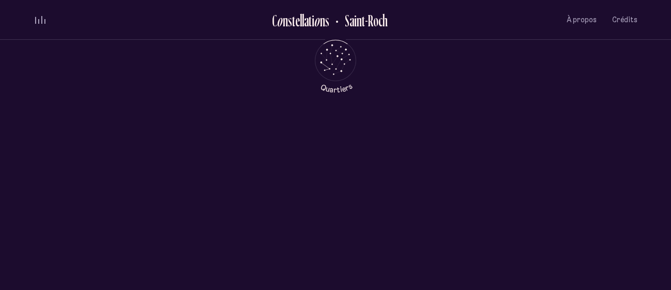
scroll to position [0, 0]
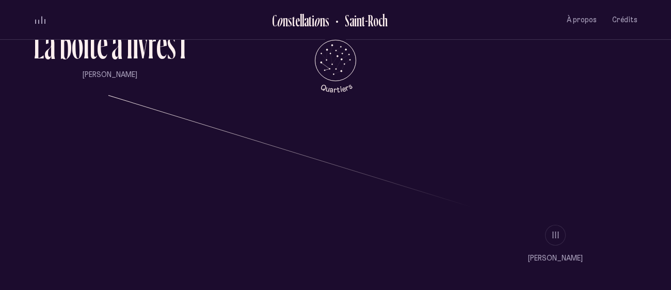
scroll to position [762, 0]
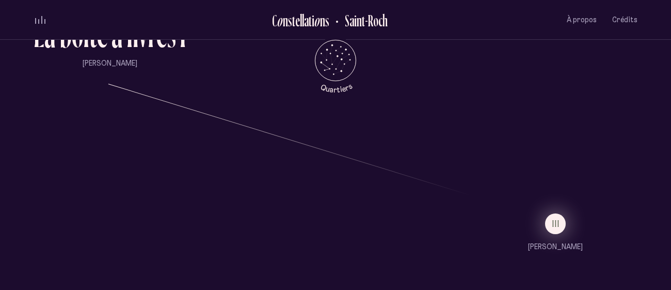
click at [550, 215] on button "III" at bounding box center [555, 223] width 21 height 21
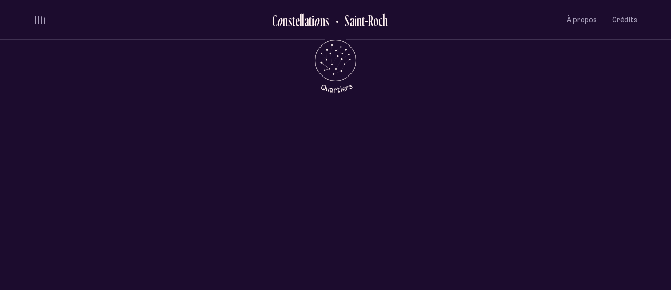
scroll to position [0, 0]
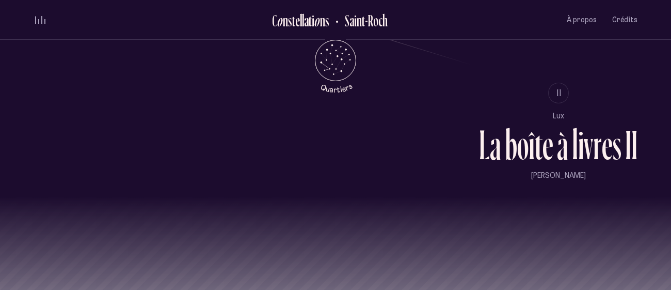
scroll to position [944, 0]
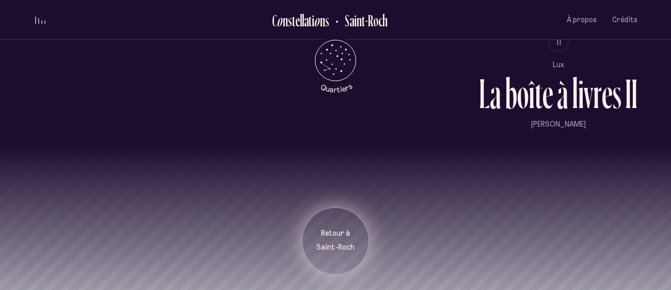
click at [328, 257] on div "Retour à [GEOGRAPHIC_DATA]" at bounding box center [335, 240] width 67 height 67
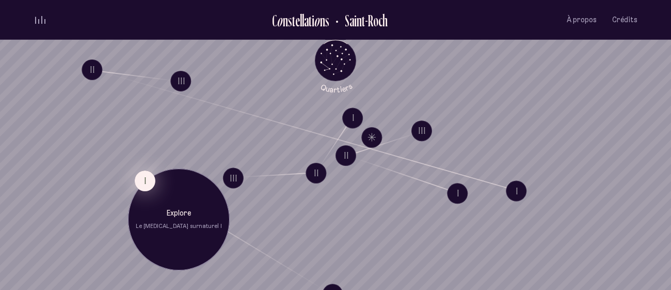
click at [147, 175] on button "I" at bounding box center [145, 180] width 21 height 21
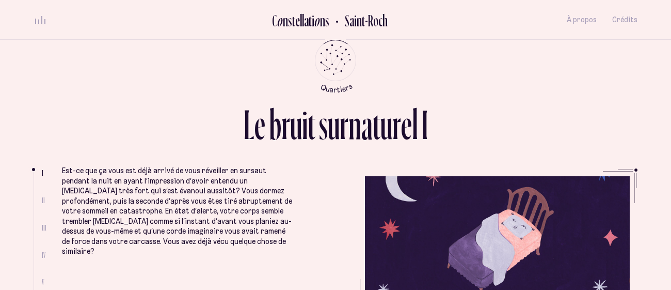
click at [148, 190] on p "Est-ce que ça vous est déjà arrivé de vous réveiller en sursaut pendant la nuit…" at bounding box center [177, 211] width 231 height 91
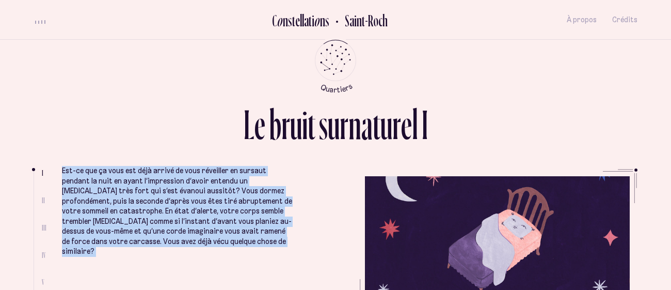
click at [148, 190] on p "Est-ce que ça vous est déjà arrivé de vous réveiller en sursaut pendant la nuit…" at bounding box center [177, 211] width 231 height 91
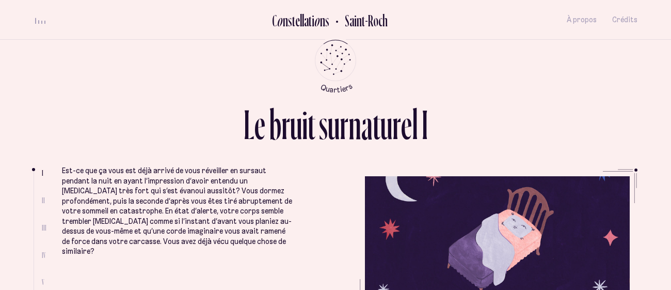
click at [148, 190] on p "Est-ce que ça vous est déjà arrivé de vous réveiller en sursaut pendant la nuit…" at bounding box center [177, 211] width 231 height 91
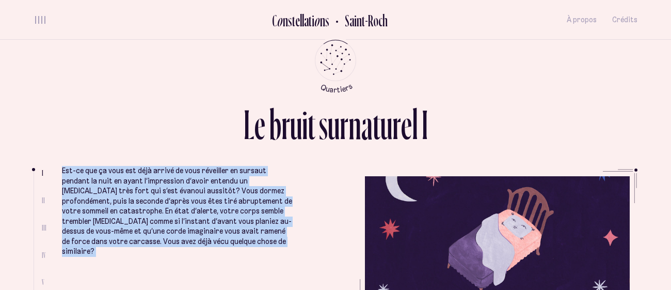
drag, startPoint x: 148, startPoint y: 190, endPoint x: 262, endPoint y: 205, distance: 115.1
click at [262, 205] on p "Est-ce que ça vous est déjà arrivé de vous réveiller en sursaut pendant la nuit…" at bounding box center [177, 211] width 231 height 91
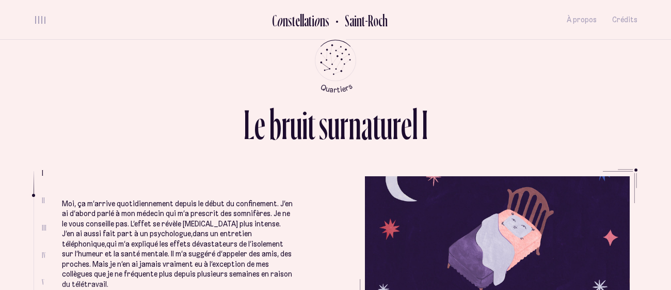
scroll to position [215, 0]
click at [141, 214] on p "Moi, ça m’arrive quotidiennement depuis le début du confinement. J’en ai d’abor…" at bounding box center [177, 242] width 231 height 91
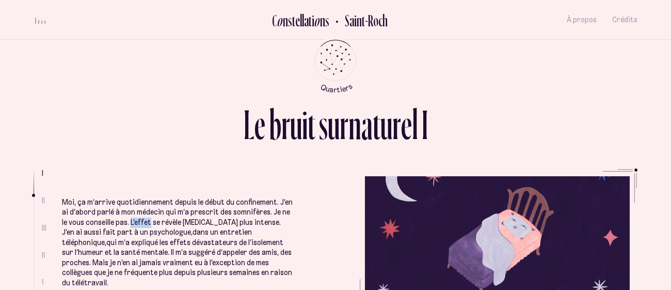
click at [141, 214] on p "Moi, ça m’arrive quotidiennement depuis le début du confinement. J’en ai d’abor…" at bounding box center [177, 242] width 231 height 91
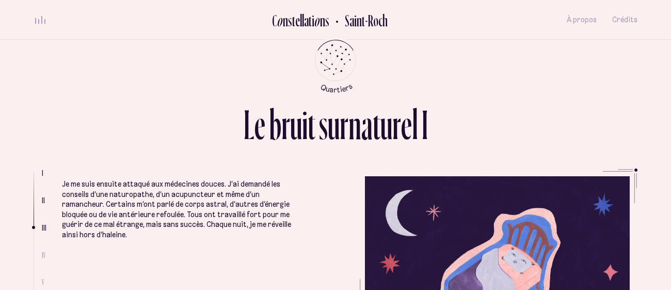
scroll to position [478, 0]
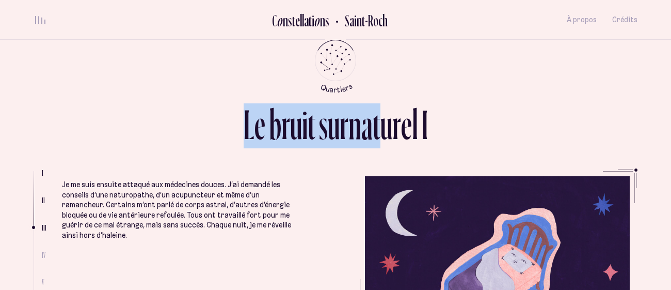
drag, startPoint x: 247, startPoint y: 110, endPoint x: 378, endPoint y: 121, distance: 131.6
click at [378, 121] on div "L e b r u i t s u r n a t u r e l I" at bounding box center [336, 128] width 184 height 50
click at [124, 180] on p "Je me suis ensuite attaqué aux médecines douces. J’ai demandé les conseils d’un…" at bounding box center [177, 210] width 231 height 60
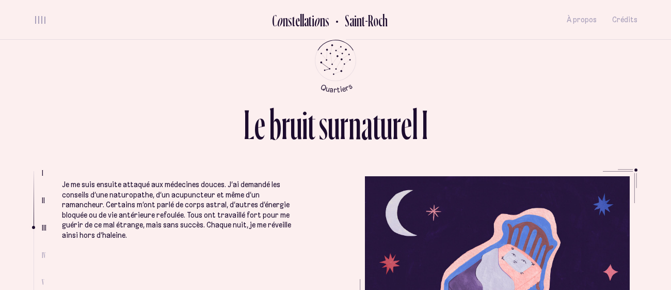
click at [124, 180] on p "Je me suis ensuite attaqué aux médecines douces. J’ai demandé les conseils d’un…" at bounding box center [177, 210] width 231 height 60
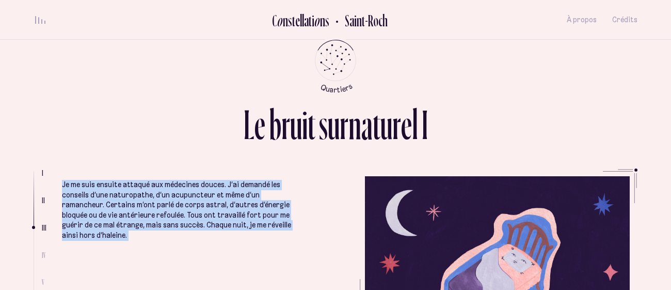
click at [124, 180] on p "Je me suis ensuite attaqué aux médecines douces. J’ai demandé les conseils d’un…" at bounding box center [177, 210] width 231 height 60
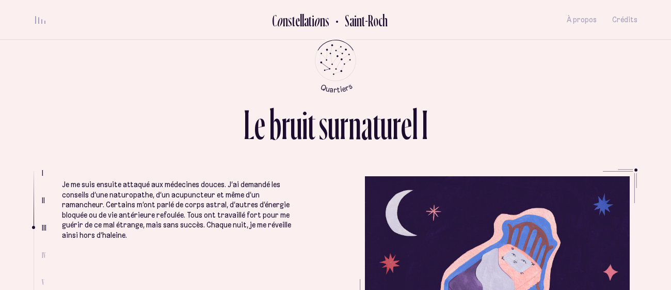
click at [124, 180] on p "Je me suis ensuite attaqué aux médecines douces. J’ai demandé les conseils d’un…" at bounding box center [177, 210] width 231 height 60
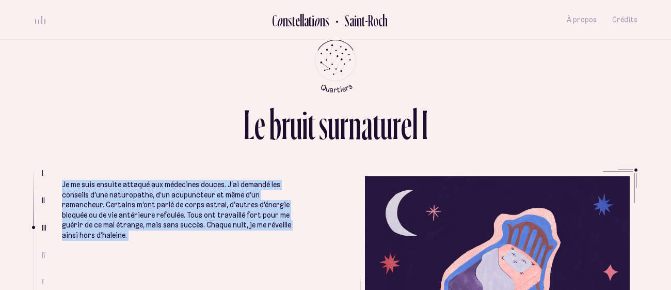
click at [124, 180] on p "Je me suis ensuite attaqué aux médecines douces. J’ai demandé les conseils d’un…" at bounding box center [177, 210] width 231 height 60
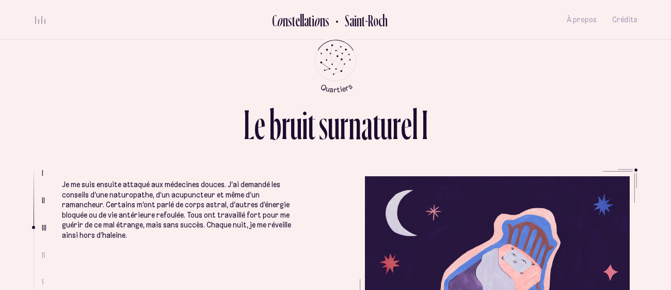
click at [124, 180] on p "Je me suis ensuite attaqué aux médecines douces. J’ai demandé les conseils d’un…" at bounding box center [177, 210] width 231 height 60
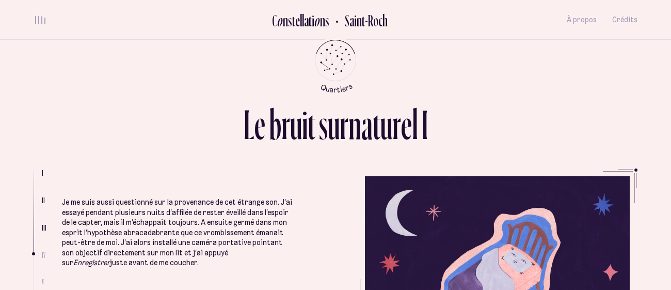
scroll to position [679, 0]
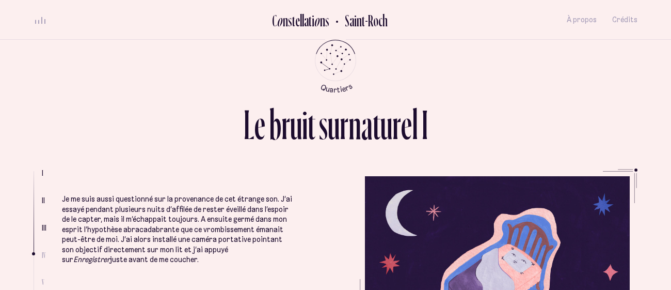
click at [119, 213] on p "Je me suis aussi questionné sur la provenance de cet étrange son. J’ai essayé p…" at bounding box center [177, 229] width 231 height 71
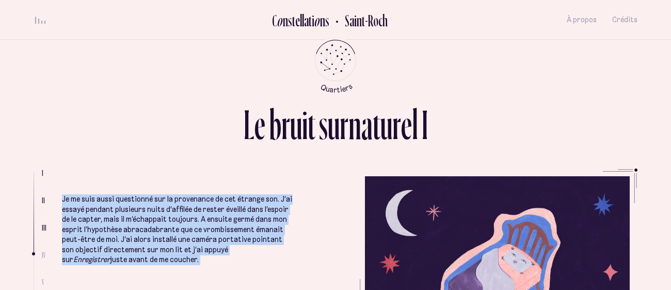
click at [119, 213] on p "Je me suis aussi questionné sur la provenance de cet étrange son. J’ai essayé p…" at bounding box center [177, 229] width 231 height 71
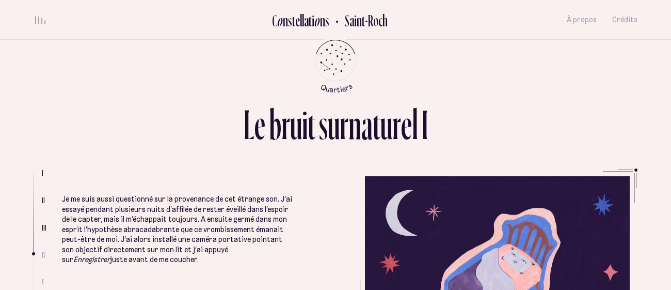
click at [119, 213] on p "Je me suis aussi questionné sur la provenance de cet étrange son. J’ai essayé p…" at bounding box center [177, 229] width 231 height 71
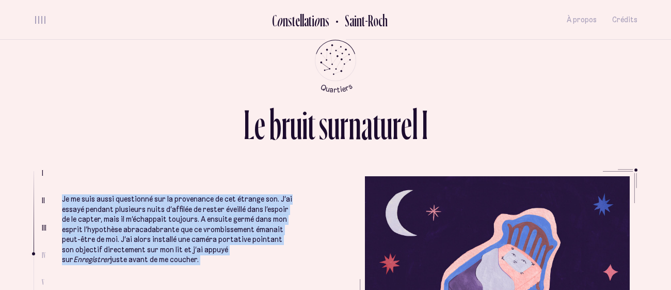
click at [119, 213] on p "Je me suis aussi questionné sur la provenance de cet étrange son. J’ai essayé p…" at bounding box center [177, 229] width 231 height 71
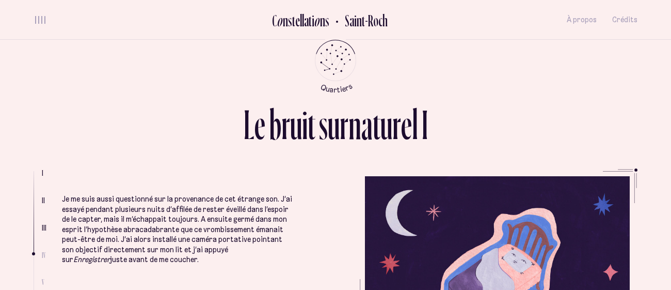
click at [119, 213] on p "Je me suis aussi questionné sur la provenance de cet étrange son. J’ai essayé p…" at bounding box center [177, 229] width 231 height 71
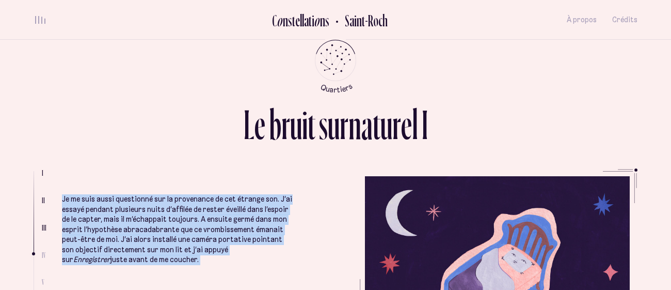
click at [119, 213] on p "Je me suis aussi questionné sur la provenance de cet étrange son. J’ai essayé p…" at bounding box center [177, 229] width 231 height 71
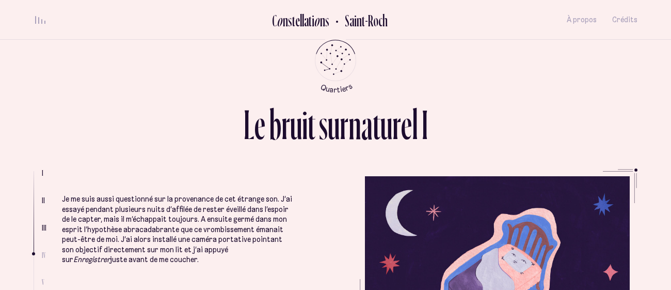
click at [119, 213] on p "Je me suis aussi questionné sur la provenance de cet étrange son. J’ai essayé p…" at bounding box center [177, 229] width 231 height 71
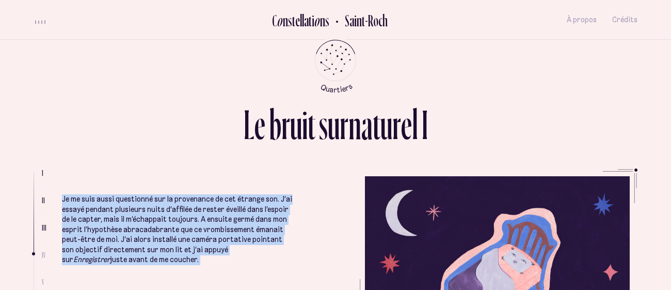
click at [119, 213] on p "Je me suis aussi questionné sur la provenance de cet étrange son. J’ai essayé p…" at bounding box center [177, 229] width 231 height 71
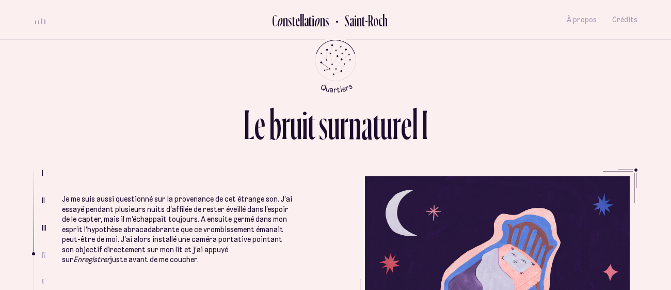
click at [119, 213] on p "Je me suis aussi questionné sur la provenance de cet étrange son. J’ai essayé p…" at bounding box center [177, 229] width 231 height 71
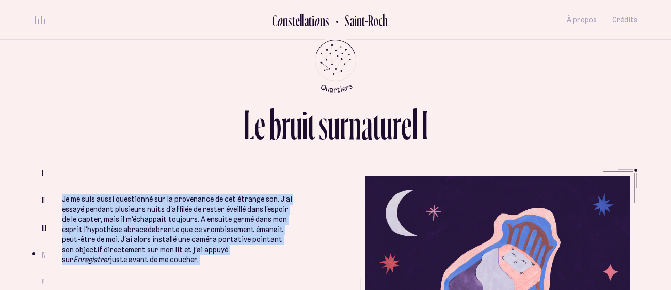
click at [119, 213] on p "Je me suis aussi questionné sur la provenance de cet étrange son. J’ai essayé p…" at bounding box center [177, 229] width 231 height 71
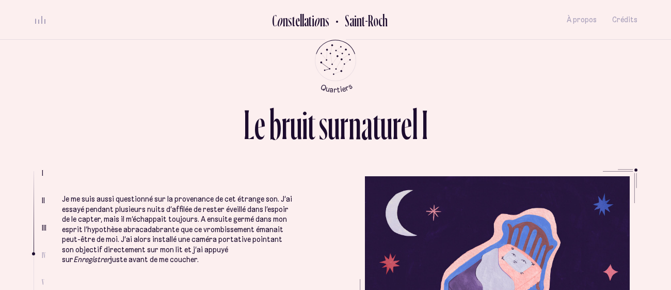
click at [119, 213] on p "Je me suis aussi questionné sur la provenance de cet étrange son. J’ai essayé p…" at bounding box center [177, 229] width 231 height 71
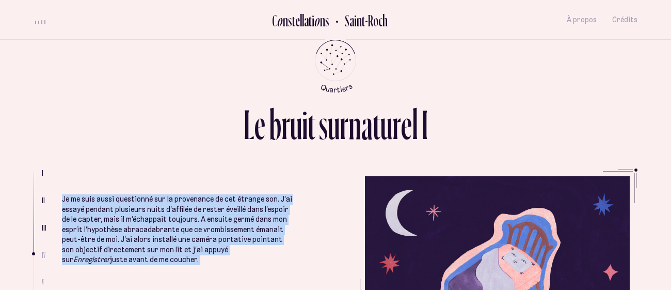
click at [119, 213] on p "Je me suis aussi questionné sur la provenance de cet étrange son. J’ai essayé p…" at bounding box center [177, 229] width 231 height 71
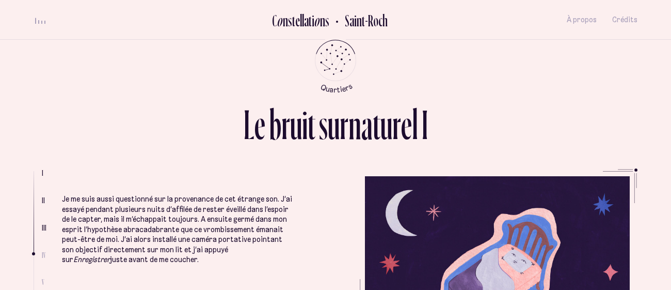
click at [119, 213] on p "Je me suis aussi questionné sur la provenance de cet étrange son. J’ai essayé p…" at bounding box center [177, 229] width 231 height 71
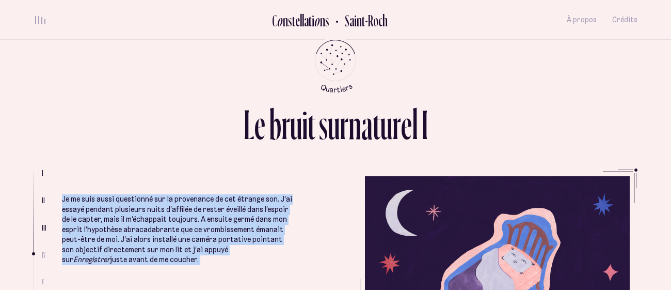
click at [119, 213] on p "Je me suis aussi questionné sur la provenance de cet étrange son. J’ai essayé p…" at bounding box center [177, 229] width 231 height 71
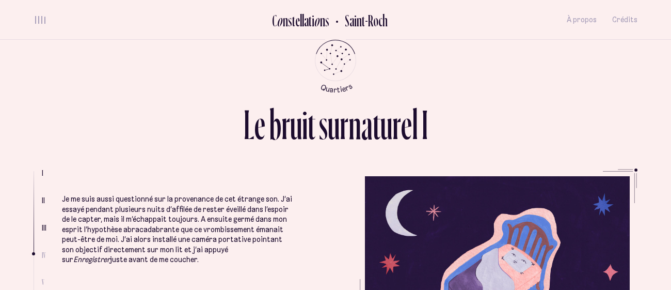
click at [119, 213] on p "Je me suis aussi questionné sur la provenance de cet étrange son. J’ai essayé p…" at bounding box center [177, 229] width 231 height 71
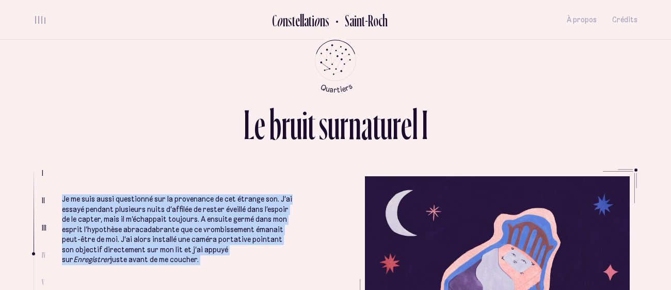
click at [119, 213] on p "Je me suis aussi questionné sur la provenance de cet étrange son. J’ai essayé p…" at bounding box center [177, 229] width 231 height 71
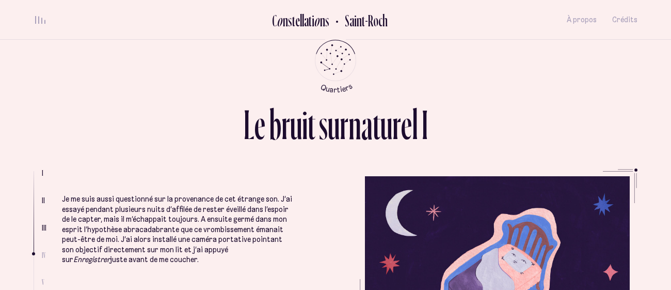
click at [119, 213] on p "Je me suis aussi questionné sur la provenance de cet étrange son. J’ai essayé p…" at bounding box center [177, 229] width 231 height 71
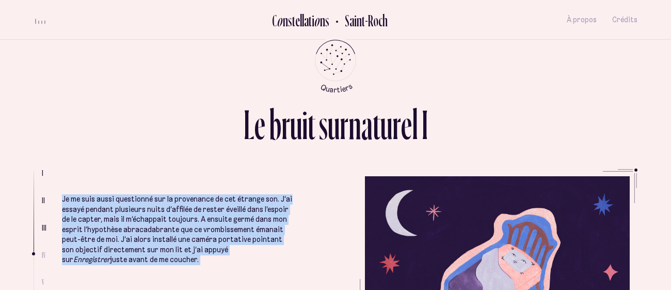
click at [119, 213] on p "Je me suis aussi questionné sur la provenance de cet étrange son. J’ai essayé p…" at bounding box center [177, 229] width 231 height 71
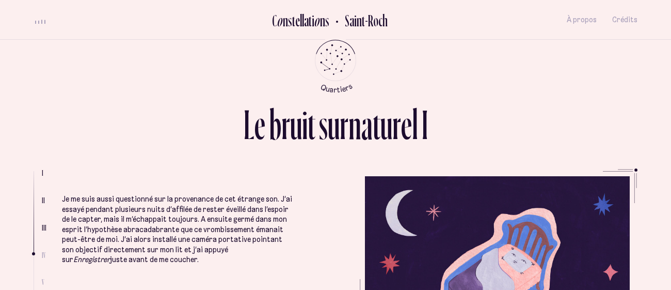
click at [119, 213] on p "Je me suis aussi questionné sur la provenance de cet étrange son. J’ai essayé p…" at bounding box center [177, 229] width 231 height 71
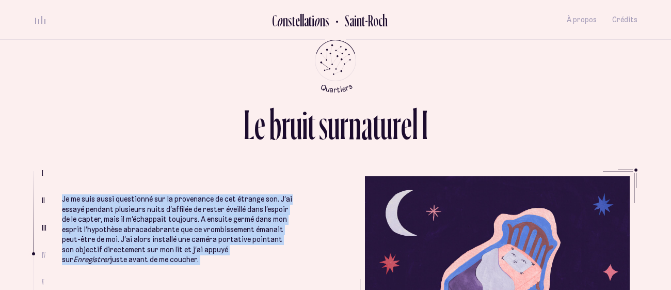
click at [119, 213] on p "Je me suis aussi questionné sur la provenance de cet étrange son. J’ai essayé p…" at bounding box center [177, 229] width 231 height 71
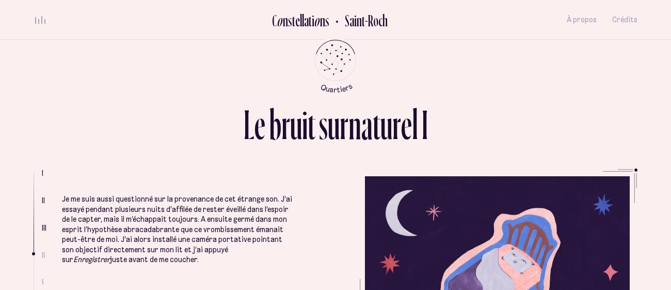
click at [119, 213] on p "Je me suis aussi questionné sur la provenance de cet étrange son. J’ai essayé p…" at bounding box center [177, 229] width 231 height 71
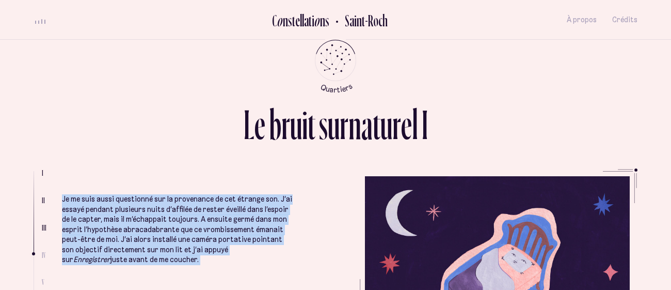
click at [119, 213] on p "Je me suis aussi questionné sur la provenance de cet étrange son. J’ai essayé p…" at bounding box center [177, 229] width 231 height 71
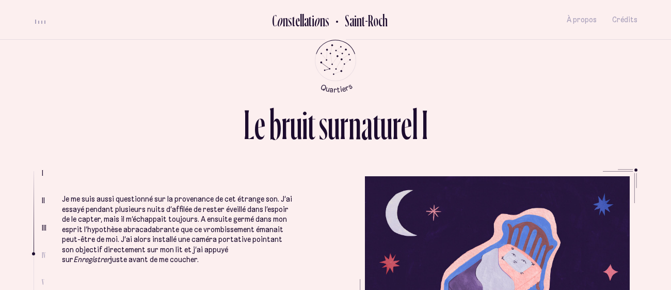
click at [119, 213] on p "Je me suis aussi questionné sur la provenance de cet étrange son. J’ai essayé p…" at bounding box center [177, 229] width 231 height 71
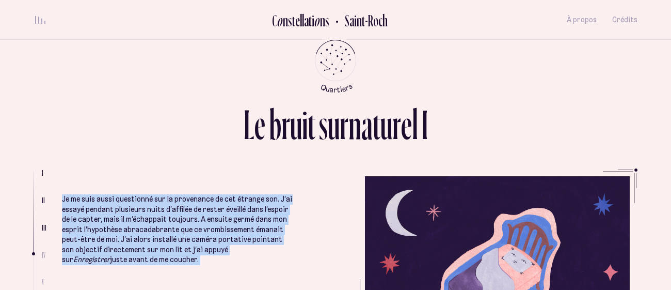
click at [119, 213] on p "Je me suis aussi questionné sur la provenance de cet étrange son. J’ai essayé p…" at bounding box center [177, 229] width 231 height 71
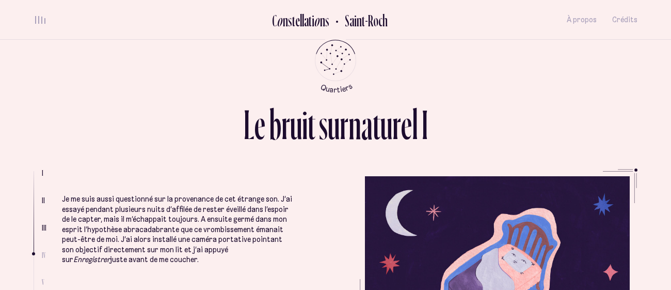
click at [119, 213] on p "Je me suis aussi questionné sur la provenance de cet étrange son. J’ai essayé p…" at bounding box center [177, 229] width 231 height 71
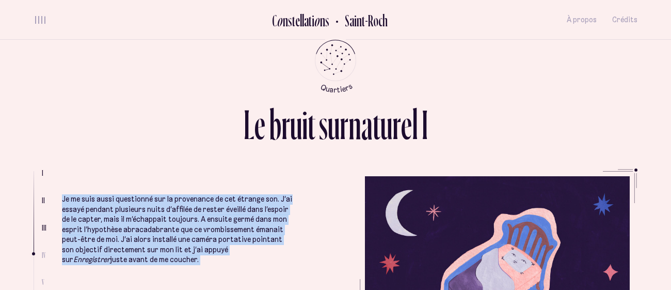
click at [119, 213] on p "Je me suis aussi questionné sur la provenance de cet étrange son. J’ai essayé p…" at bounding box center [177, 229] width 231 height 71
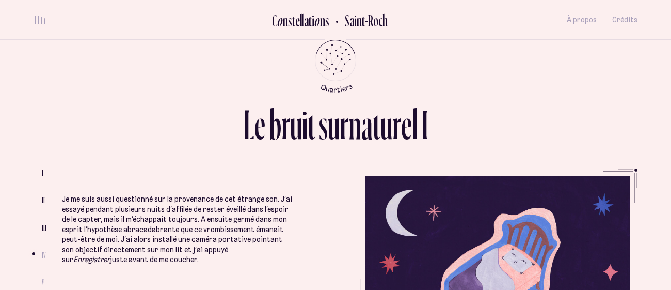
click at [119, 213] on p "Je me suis aussi questionné sur la provenance de cet étrange son. J’ai essayé p…" at bounding box center [177, 229] width 231 height 71
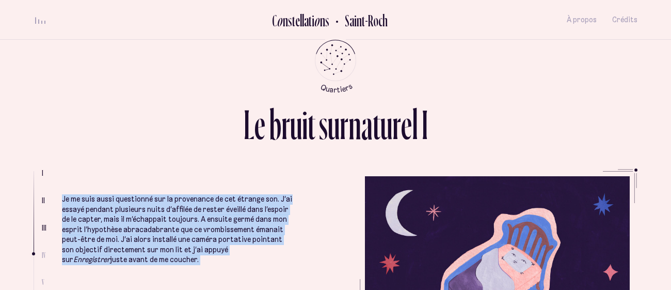
click at [119, 213] on p "Je me suis aussi questionné sur la provenance de cet étrange son. J’ai essayé p…" at bounding box center [177, 229] width 231 height 71
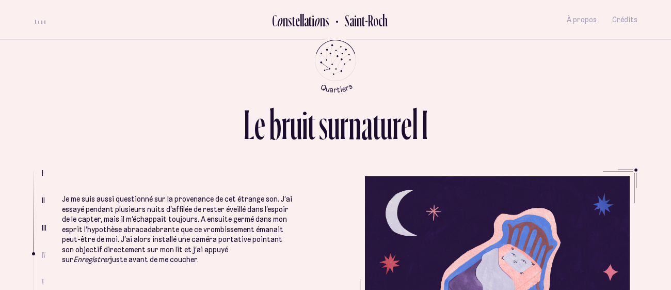
click at [119, 213] on p "Je me suis aussi questionné sur la provenance de cet étrange son. J’ai essayé p…" at bounding box center [177, 229] width 231 height 71
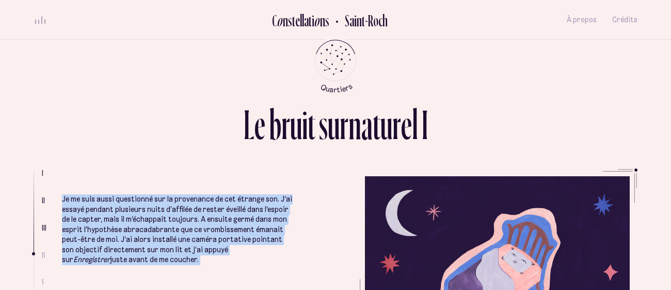
click at [119, 213] on p "Je me suis aussi questionné sur la provenance de cet étrange son. J’ai essayé p…" at bounding box center [177, 229] width 231 height 71
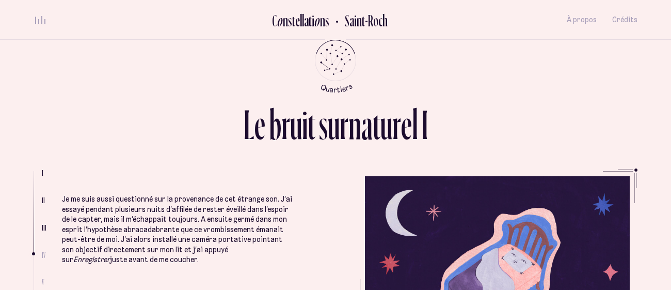
click at [119, 213] on p "Je me suis aussi questionné sur la provenance de cet étrange son. J’ai essayé p…" at bounding box center [177, 229] width 231 height 71
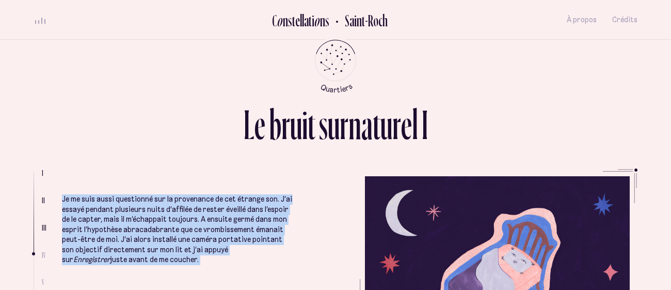
click at [119, 213] on p "Je me suis aussi questionné sur la provenance de cet étrange son. J’ai essayé p…" at bounding box center [177, 229] width 231 height 71
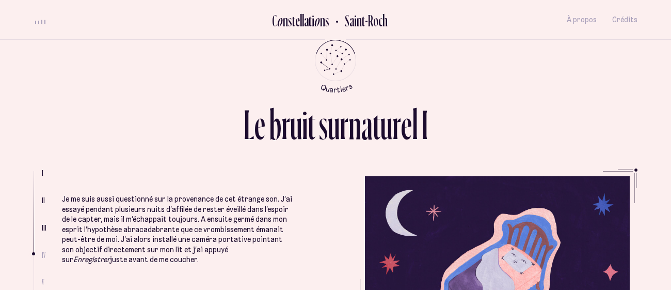
click at [119, 213] on p "Je me suis aussi questionné sur la provenance de cet étrange son. J’ai essayé p…" at bounding box center [177, 229] width 231 height 71
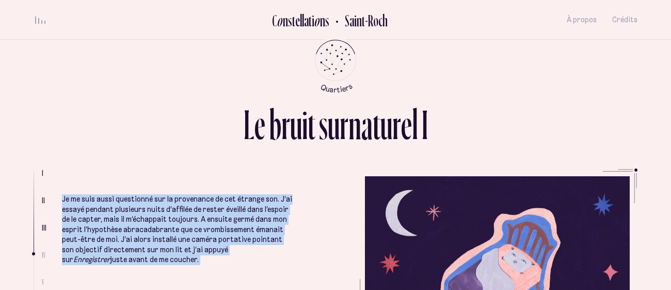
click at [119, 213] on p "Je me suis aussi questionné sur la provenance de cet étrange son. J’ai essayé p…" at bounding box center [177, 229] width 231 height 71
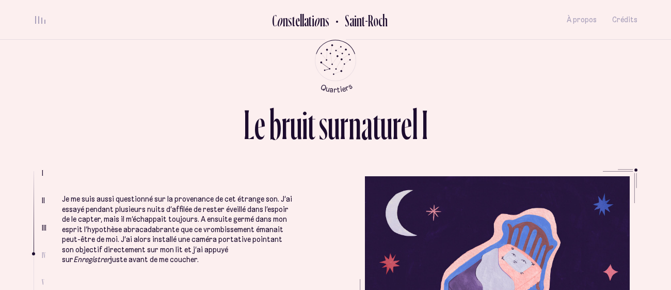
click at [119, 213] on p "Je me suis aussi questionné sur la provenance de cet étrange son. J’ai essayé p…" at bounding box center [177, 229] width 231 height 71
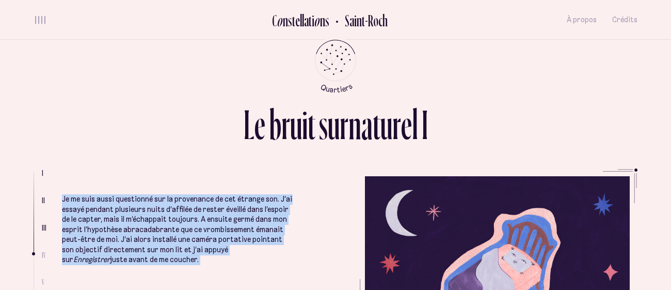
click at [119, 213] on p "Je me suis aussi questionné sur la provenance de cet étrange son. J’ai essayé p…" at bounding box center [177, 229] width 231 height 71
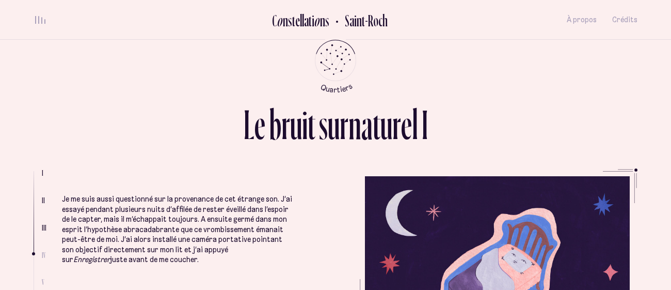
click at [119, 213] on p "Je me suis aussi questionné sur la provenance de cet étrange son. J’ai essayé p…" at bounding box center [177, 229] width 231 height 71
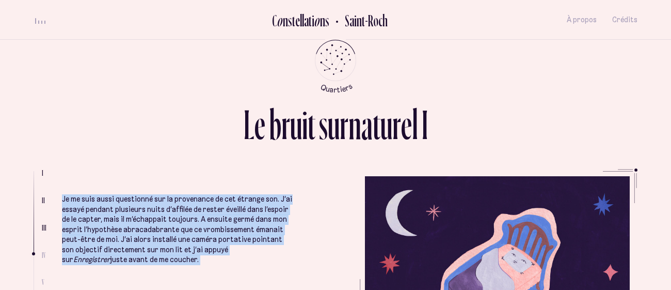
click at [119, 213] on p "Je me suis aussi questionné sur la provenance de cet étrange son. J’ai essayé p…" at bounding box center [177, 229] width 231 height 71
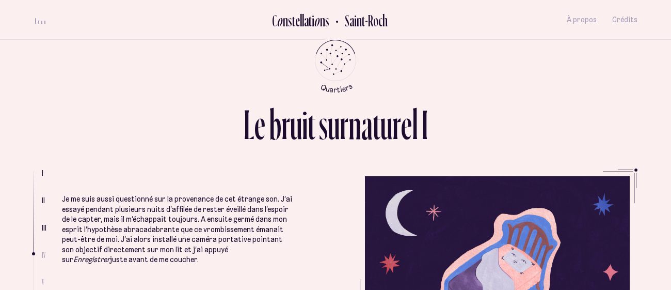
click at [119, 213] on p "Je me suis aussi questionné sur la provenance de cet étrange son. J’ai essayé p…" at bounding box center [177, 229] width 231 height 71
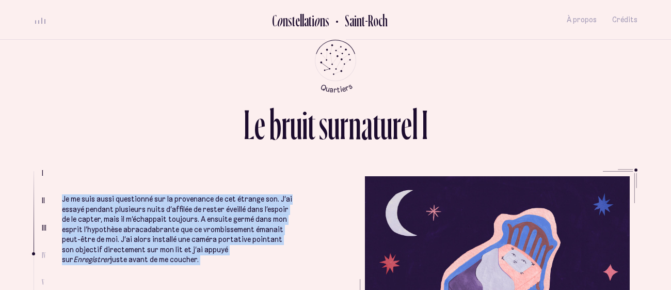
click at [119, 213] on p "Je me suis aussi questionné sur la provenance de cet étrange son. J’ai essayé p…" at bounding box center [177, 229] width 231 height 71
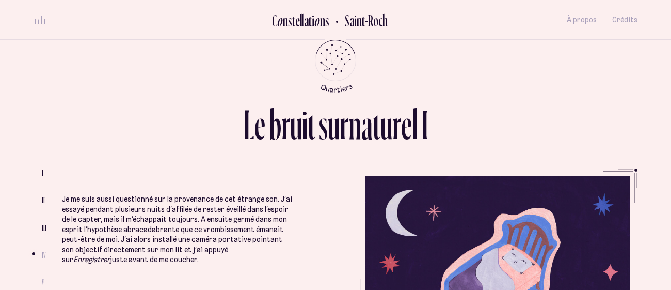
click at [119, 213] on p "Je me suis aussi questionné sur la provenance de cet étrange son. J’ai essayé p…" at bounding box center [177, 229] width 231 height 71
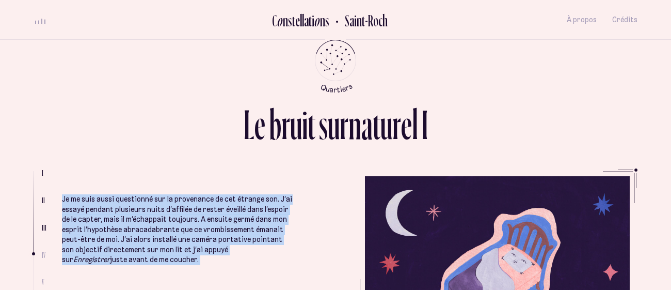
click at [119, 213] on p "Je me suis aussi questionné sur la provenance de cet étrange son. J’ai essayé p…" at bounding box center [177, 229] width 231 height 71
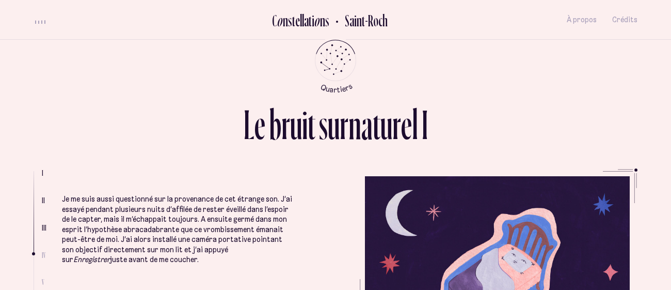
click at [119, 213] on p "Je me suis aussi questionné sur la provenance de cet étrange son. J’ai essayé p…" at bounding box center [177, 229] width 231 height 71
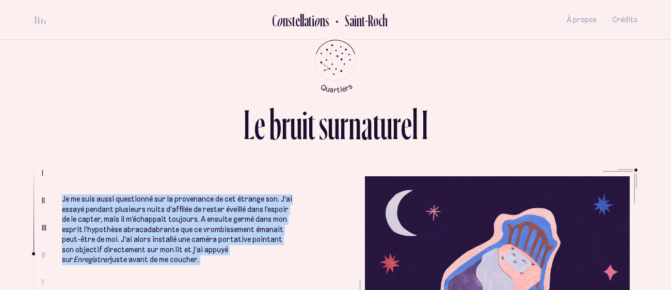
click at [119, 213] on p "Je me suis aussi questionné sur la provenance de cet étrange son. J’ai essayé p…" at bounding box center [177, 229] width 231 height 71
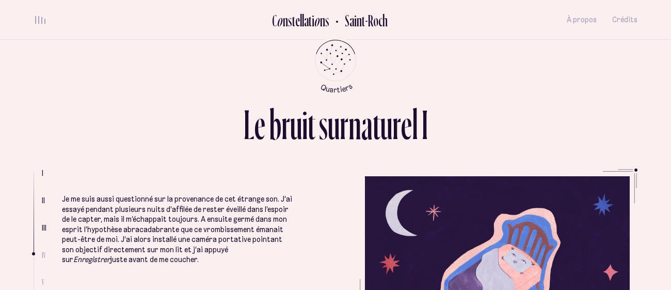
click at [119, 213] on p "Je me suis aussi questionné sur la provenance de cet étrange son. J’ai essayé p…" at bounding box center [177, 229] width 231 height 71
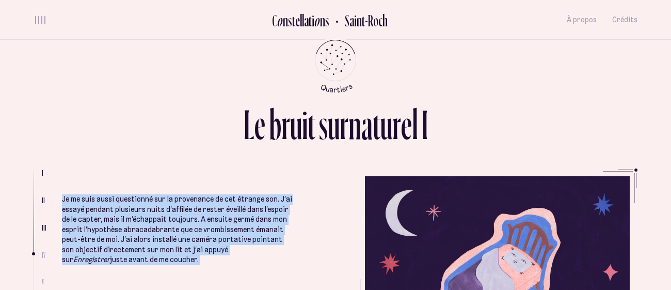
click at [119, 213] on p "Je me suis aussi questionné sur la provenance de cet étrange son. J’ai essayé p…" at bounding box center [177, 229] width 231 height 71
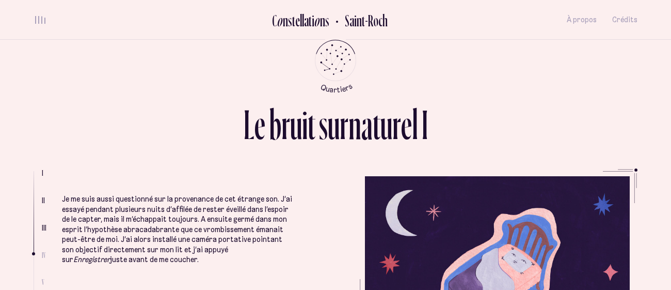
click at [119, 213] on p "Je me suis aussi questionné sur la provenance de cet étrange son. J’ai essayé p…" at bounding box center [177, 229] width 231 height 71
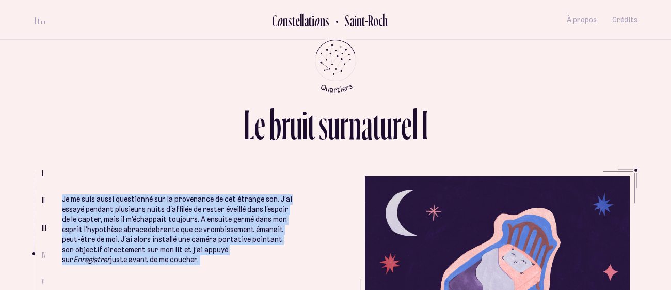
click at [119, 213] on p "Je me suis aussi questionné sur la provenance de cet étrange son. J’ai essayé p…" at bounding box center [177, 229] width 231 height 71
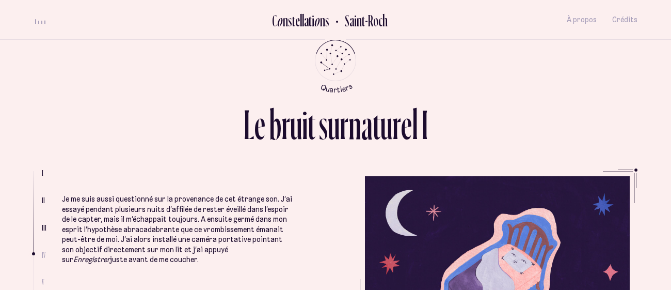
click at [119, 213] on p "Je me suis aussi questionné sur la provenance de cet étrange son. J’ai essayé p…" at bounding box center [177, 229] width 231 height 71
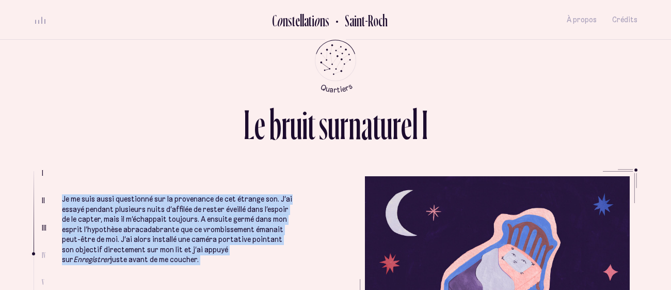
click at [119, 213] on p "Je me suis aussi questionné sur la provenance de cet étrange son. J’ai essayé p…" at bounding box center [177, 229] width 231 height 71
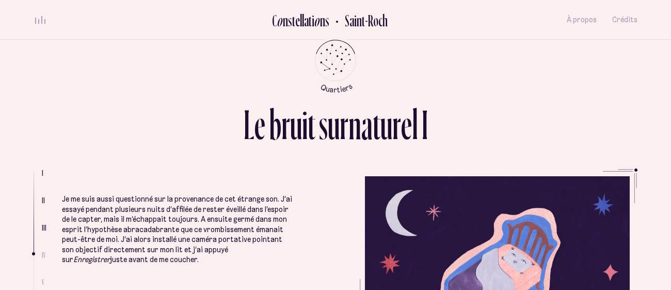
click at [119, 213] on p "Je me suis aussi questionné sur la provenance de cet étrange son. J’ai essayé p…" at bounding box center [177, 229] width 231 height 71
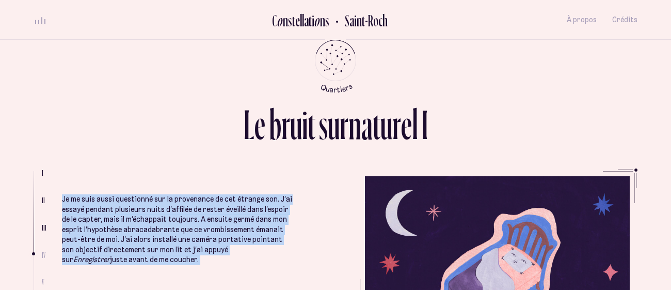
click at [119, 213] on p "Je me suis aussi questionné sur la provenance de cet étrange son. J’ai essayé p…" at bounding box center [177, 229] width 231 height 71
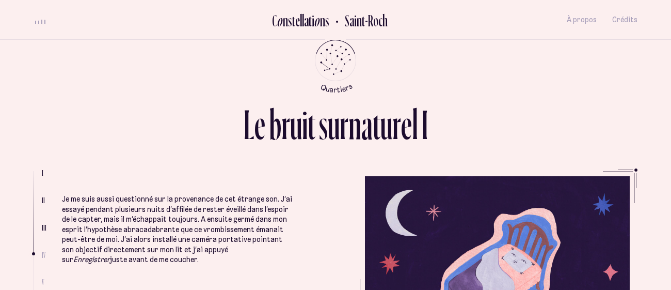
click at [119, 213] on p "Je me suis aussi questionné sur la provenance de cet étrange son. J’ai essayé p…" at bounding box center [177, 229] width 231 height 71
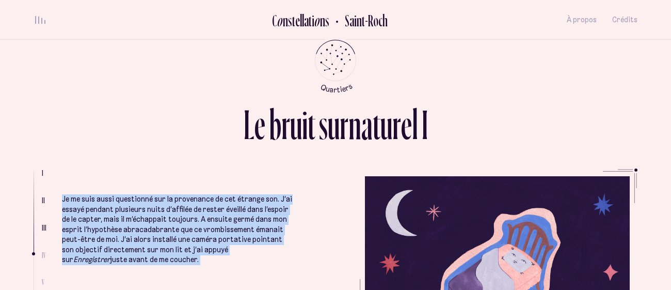
drag, startPoint x: 119, startPoint y: 213, endPoint x: 204, endPoint y: 245, distance: 90.3
click at [204, 245] on p "Je me suis aussi questionné sur la provenance de cet étrange son. J’ai essayé p…" at bounding box center [177, 229] width 231 height 71
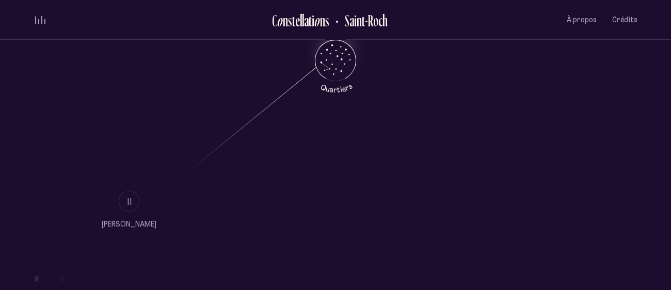
scroll to position [549, 0]
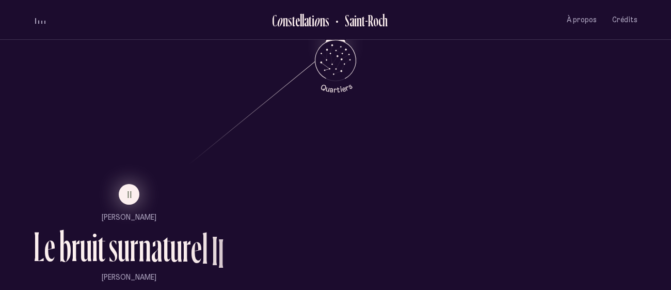
click at [121, 197] on button "II" at bounding box center [129, 194] width 21 height 21
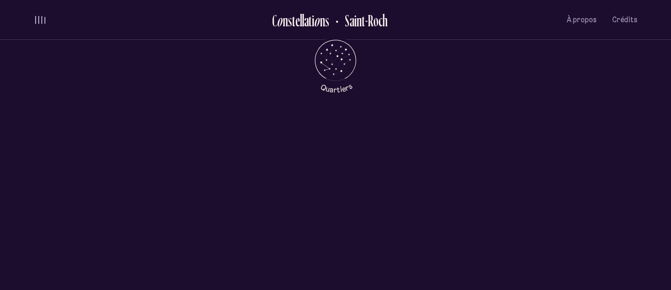
scroll to position [0, 0]
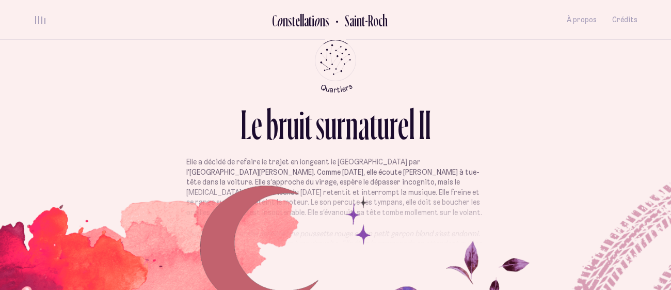
scroll to position [12, 0]
click at [380, 173] on p "Elle a décidé de refaire le trajet en longeant le [GEOGRAPHIC_DATA] par l’[GEOG…" at bounding box center [335, 186] width 298 height 60
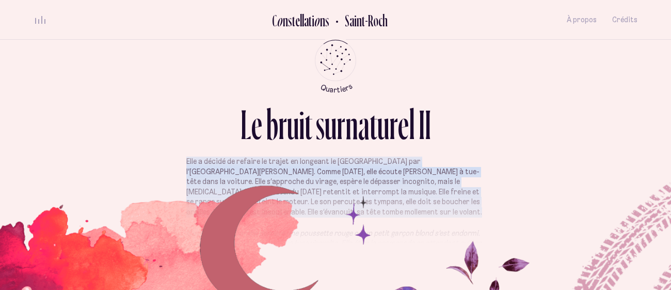
click at [380, 173] on p "Elle a décidé de refaire le trajet en longeant le [GEOGRAPHIC_DATA] par l’[GEOG…" at bounding box center [335, 186] width 298 height 60
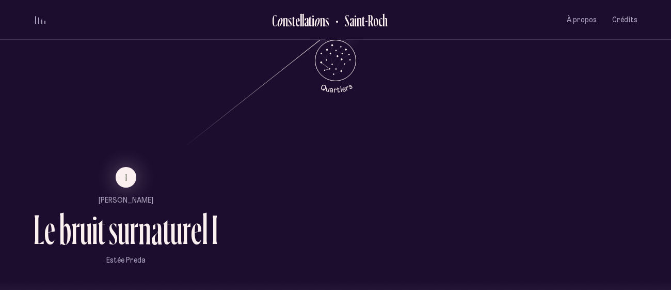
scroll to position [702, 0]
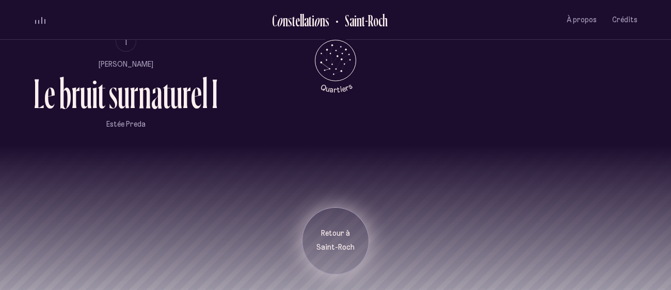
click at [329, 252] on div "Retour à [GEOGRAPHIC_DATA]" at bounding box center [335, 240] width 67 height 67
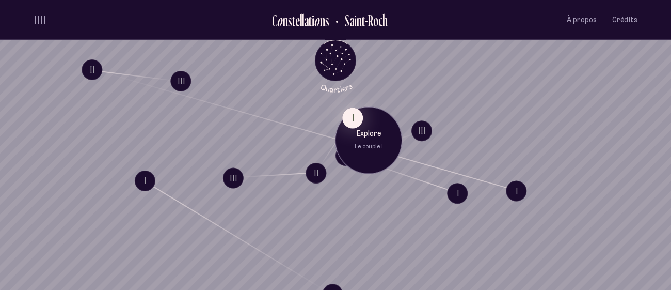
click at [365, 190] on div "I Explore Le couple I" at bounding box center [375, 151] width 67 height 88
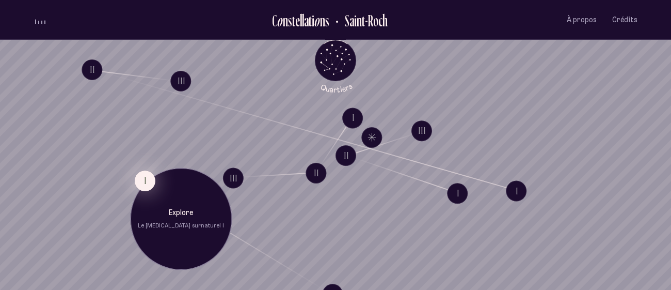
click at [143, 176] on button "I" at bounding box center [145, 180] width 21 height 21
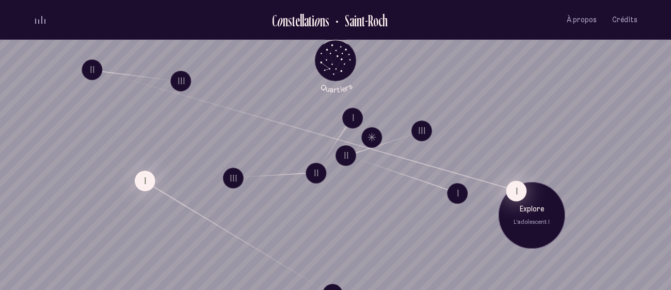
click at [521, 192] on button "I" at bounding box center [516, 190] width 21 height 21
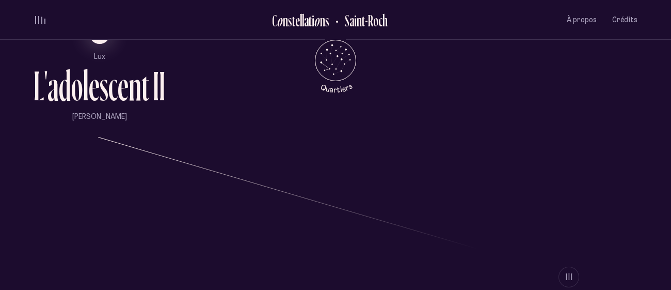
scroll to position [706, 0]
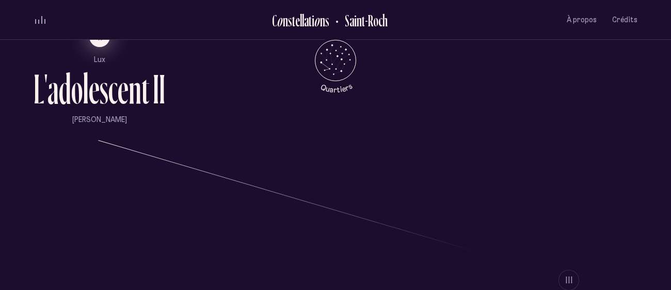
click at [101, 44] on button "II" at bounding box center [99, 36] width 21 height 21
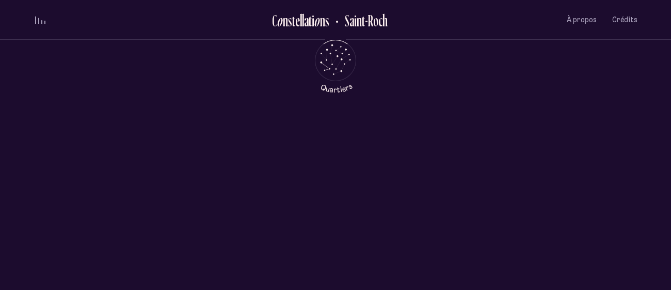
scroll to position [0, 0]
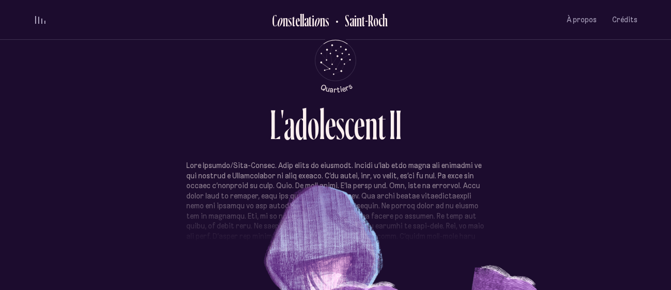
scroll to position [8, 0]
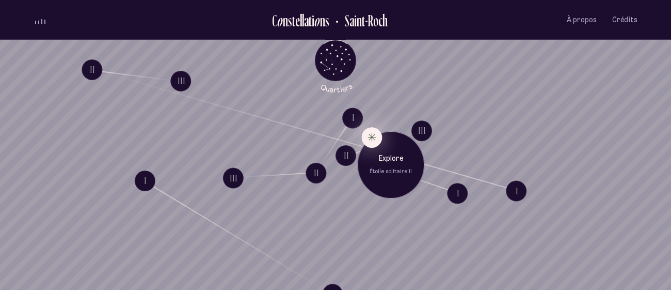
click at [369, 134] on button "Explore Étoile solitaire II" at bounding box center [371, 136] width 21 height 21
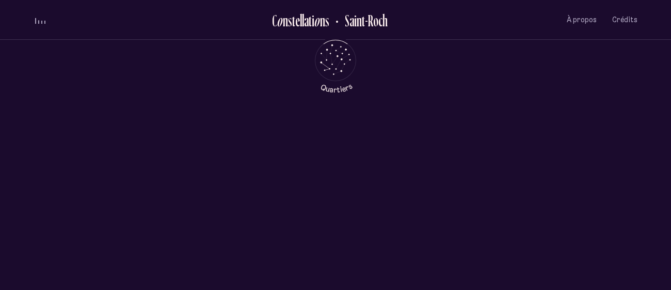
click at [354, 150] on div "É t o i l e s o l i t a i r e I I I II III IV Elle a promis à son ami de l’aide…" at bounding box center [335, 247] width 497 height 232
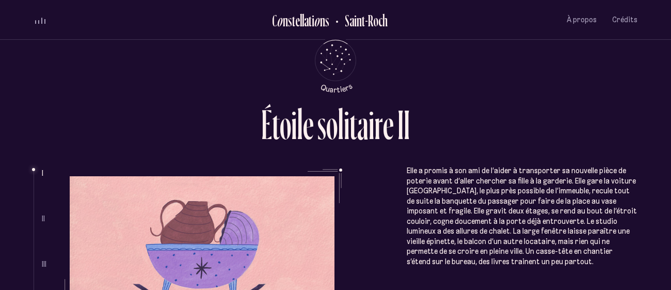
click at [440, 181] on p "Elle a promis à son ami de l’aider à transporter sa nouvelle pièce de poterie a…" at bounding box center [522, 216] width 231 height 101
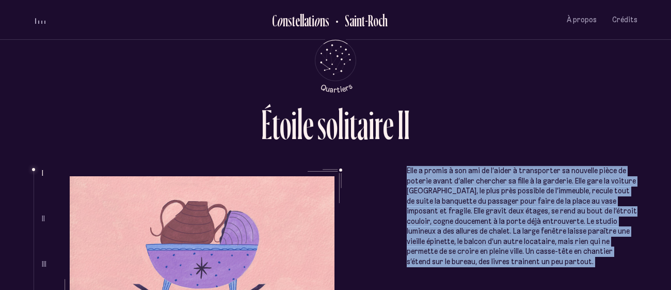
click at [440, 181] on p "Elle a promis à son ami de l’aider à transporter sa nouvelle pièce de poterie a…" at bounding box center [522, 216] width 231 height 101
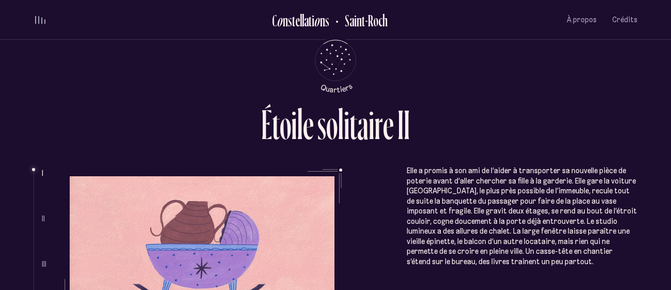
click at [440, 181] on p "Elle a promis à son ami de l’aider à transporter sa nouvelle pièce de poterie a…" at bounding box center [522, 216] width 231 height 101
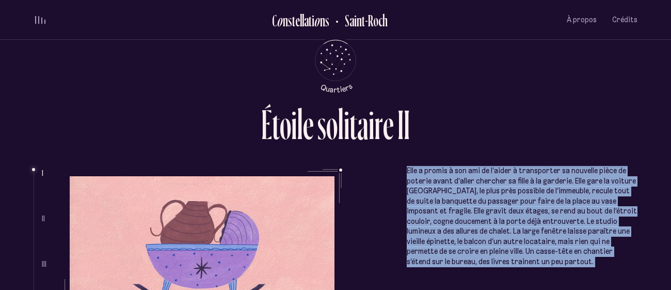
click at [440, 181] on p "Elle a promis à son ami de l’aider à transporter sa nouvelle pièce de poterie a…" at bounding box center [522, 216] width 231 height 101
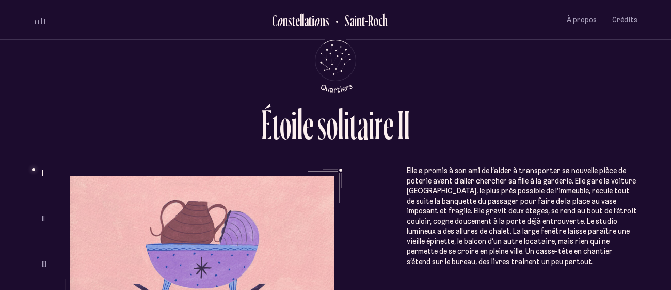
click at [438, 200] on p "Elle a promis à son ami de l’aider à transporter sa nouvelle pièce de poterie a…" at bounding box center [522, 216] width 231 height 101
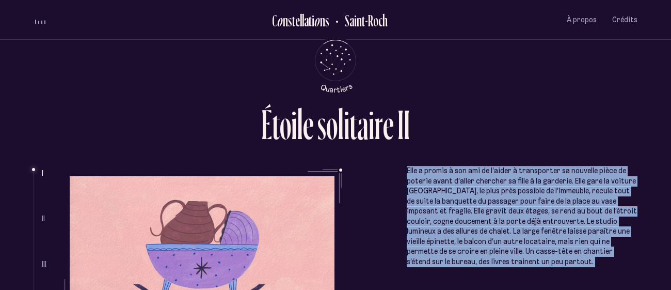
click at [438, 200] on p "Elle a promis à son ami de l’aider à transporter sa nouvelle pièce de poterie a…" at bounding box center [522, 216] width 231 height 101
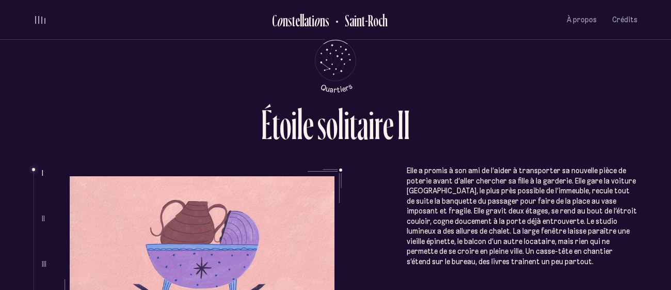
click at [442, 215] on p "Elle a promis à son ami de l’aider à transporter sa nouvelle pièce de poterie a…" at bounding box center [522, 216] width 231 height 101
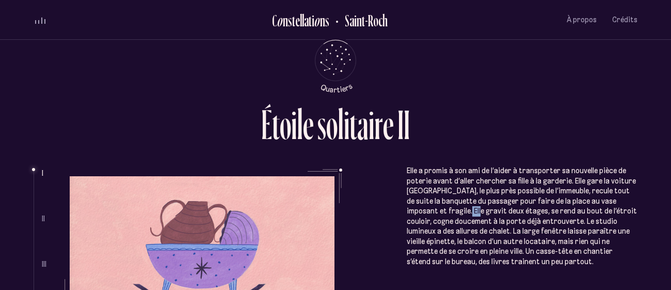
click at [442, 215] on p "Elle a promis à son ami de l’aider à transporter sa nouvelle pièce de poterie a…" at bounding box center [522, 216] width 231 height 101
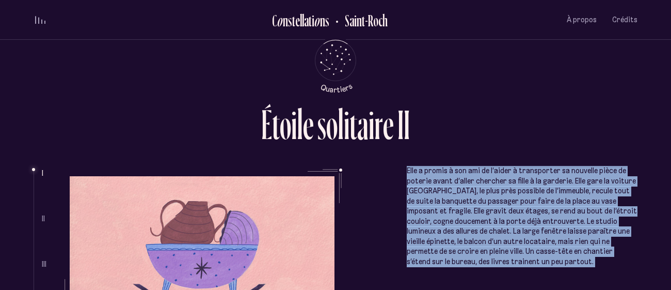
click at [548, 246] on p "Elle a promis à son ami de l’aider à transporter sa nouvelle pièce de poterie a…" at bounding box center [522, 216] width 231 height 101
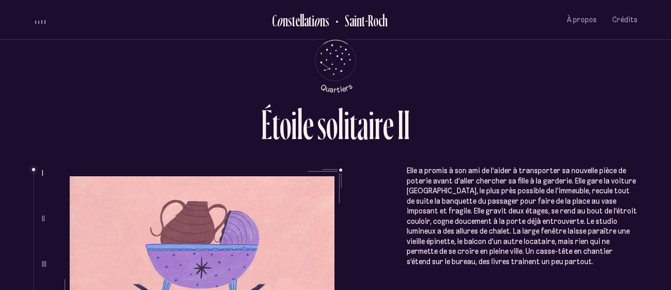
click at [548, 246] on p "Elle a promis à son ami de l’aider à transporter sa nouvelle pièce de poterie a…" at bounding box center [522, 216] width 231 height 101
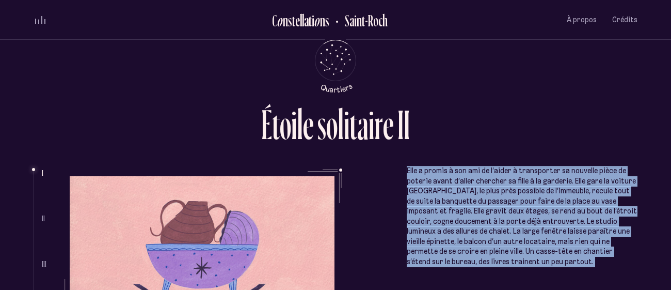
click at [548, 246] on p "Elle a promis à son ami de l’aider à transporter sa nouvelle pièce de poterie a…" at bounding box center [522, 216] width 231 height 101
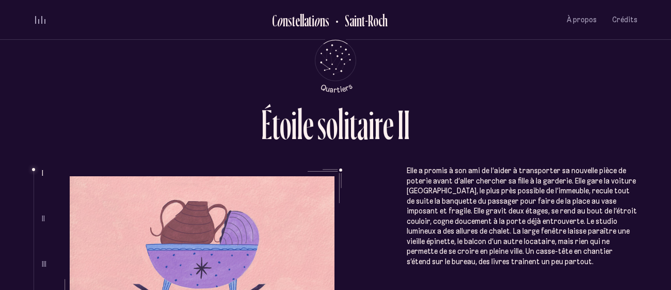
click at [548, 246] on p "Elle a promis à son ami de l’aider à transporter sa nouvelle pièce de poterie a…" at bounding box center [522, 216] width 231 height 101
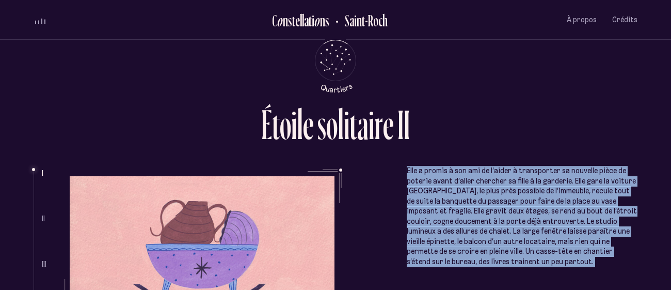
click at [548, 246] on p "Elle a promis à son ami de l’aider à transporter sa nouvelle pièce de poterie a…" at bounding box center [522, 216] width 231 height 101
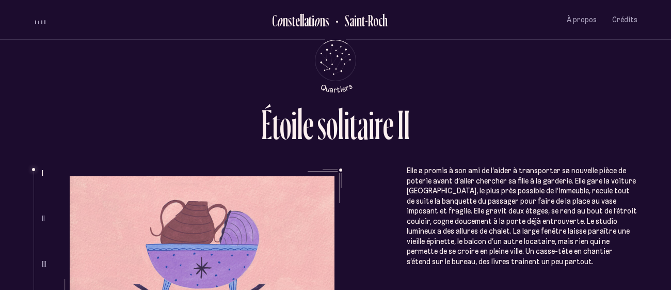
click at [548, 246] on p "Elle a promis à son ami de l’aider à transporter sa nouvelle pièce de poterie a…" at bounding box center [522, 216] width 231 height 101
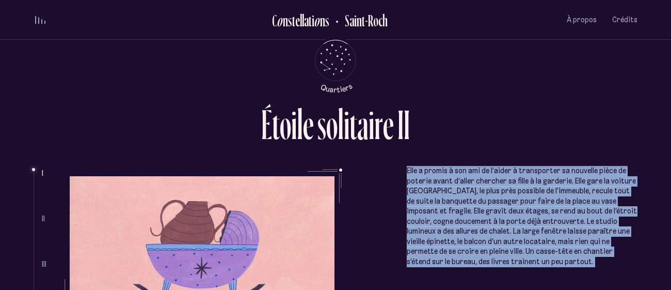
click at [548, 246] on p "Elle a promis à son ami de l’aider à transporter sa nouvelle pièce de poterie a…" at bounding box center [522, 216] width 231 height 101
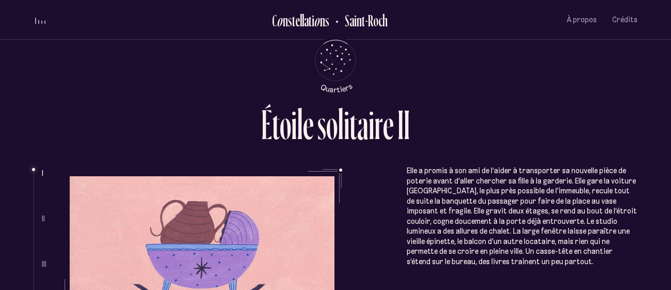
click at [374, 218] on ul "Elle a promis à son ami de l’aider à transporter sa nouvelle pièce de poterie a…" at bounding box center [350, 240] width 576 height 145
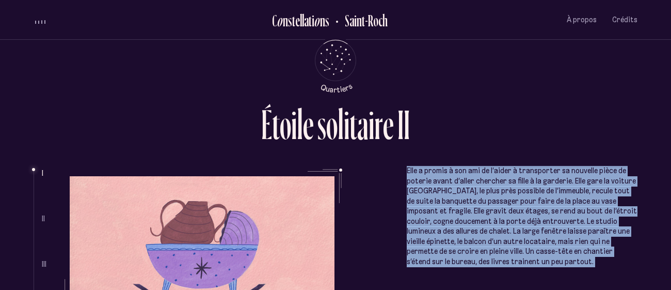
click at [373, 260] on ul "Elle a promis à son ami de l’aider à transporter sa nouvelle pièce de poterie a…" at bounding box center [350, 240] width 576 height 145
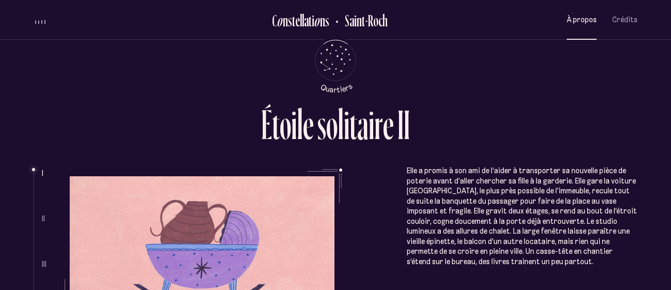
click at [585, 12] on button "À propos" at bounding box center [582, 20] width 30 height 24
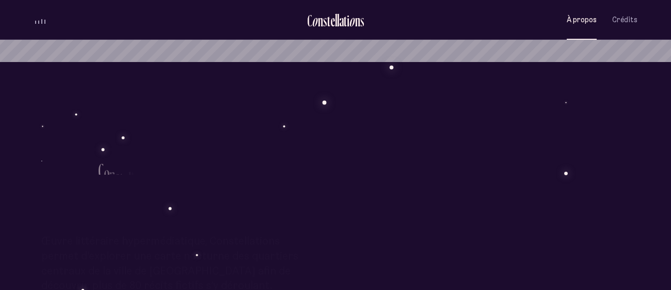
scroll to position [229, 0]
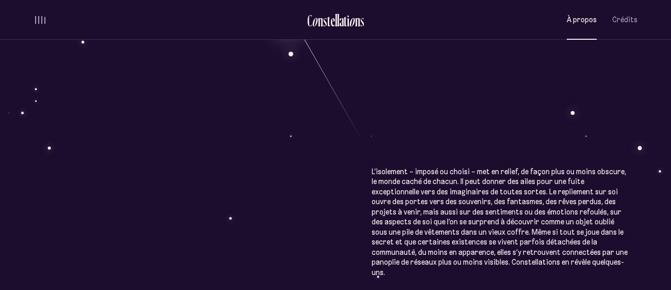
scroll to position [474, 0]
click at [406, 167] on div "À p r o p o s C o n s t e l l a t i o n s Œuvre littéraire hypermédiatique, Con…" at bounding box center [335, 111] width 671 height 1171
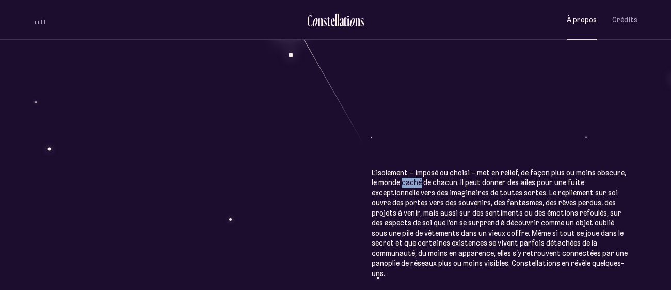
click at [380, 158] on div "À p r o p o s C o n s t e l l a t i o n s Œuvre littéraire hypermédiatique, Con…" at bounding box center [335, 111] width 671 height 1171
click at [380, 157] on div "À p r o p o s C o n s t e l l a t i o n s Œuvre littéraire hypermédiatique, Con…" at bounding box center [335, 111] width 671 height 1171
drag, startPoint x: 380, startPoint y: 157, endPoint x: 391, endPoint y: 160, distance: 11.1
click at [391, 160] on div "À p r o p o s C o n s t e l l a t i o n s Œuvre littéraire hypermédiatique, Con…" at bounding box center [335, 111] width 671 height 1171
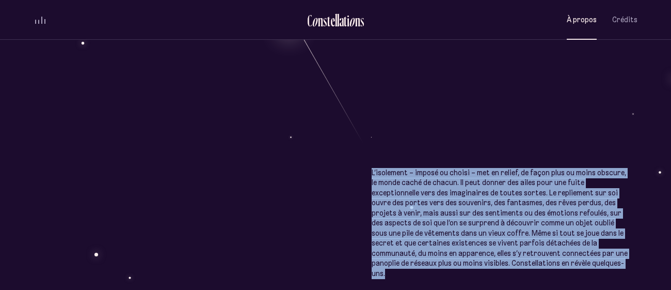
drag, startPoint x: 371, startPoint y: 152, endPoint x: 460, endPoint y: 262, distance: 142.0
click at [460, 262] on div "À p r o p o s C o n s t e l l a t i o n s Œuvre littéraire hypermédiatique, Con…" at bounding box center [335, 111] width 671 height 1171
copy p "L’isolement – imposé ou choisi – met en relief, de façon plus ou moins obscure,…"
click at [424, 107] on div "À p r o p o s C o n s t e l l a t i o n s Œuvre littéraire hypermédiatique, Con…" at bounding box center [335, 111] width 671 height 1171
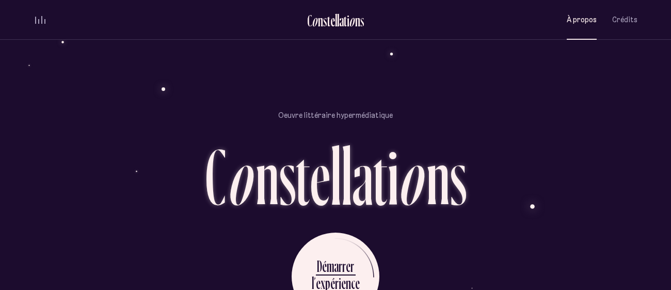
scroll to position [817, 0]
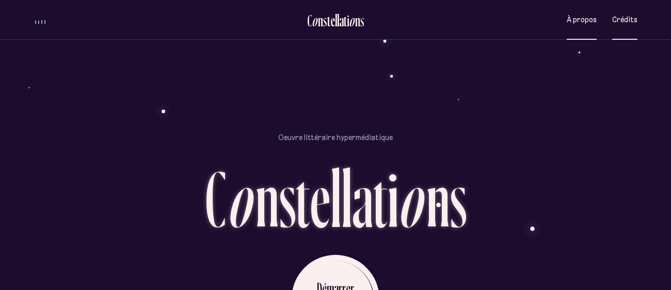
click at [623, 15] on span "Crédits" at bounding box center [624, 19] width 25 height 9
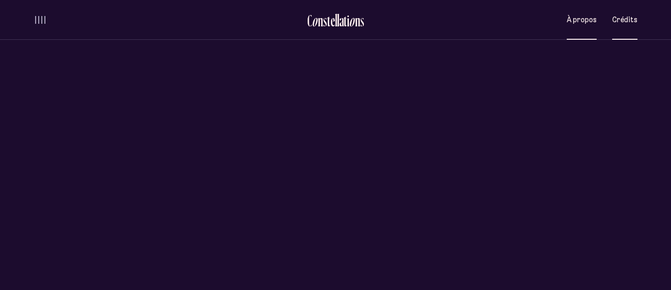
scroll to position [0, 0]
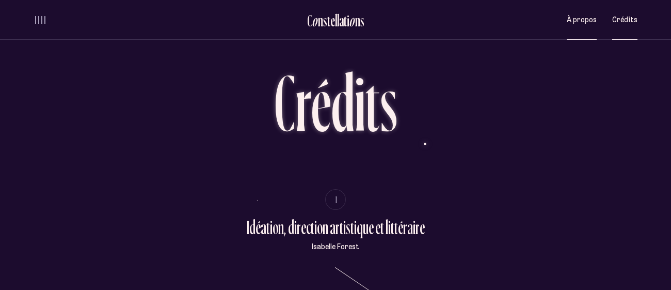
click at [590, 12] on button "À propos" at bounding box center [582, 20] width 30 height 24
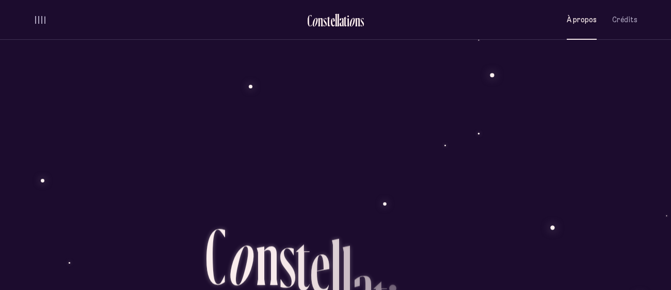
scroll to position [867, 0]
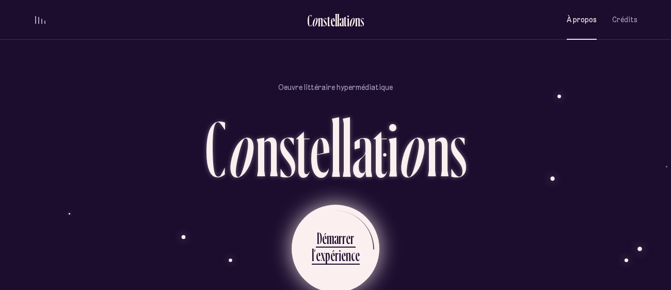
click at [335, 228] on div "a" at bounding box center [336, 238] width 5 height 20
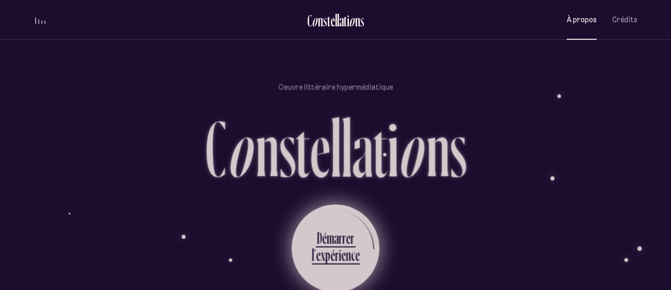
click at [335, 228] on div "a" at bounding box center [336, 238] width 5 height 20
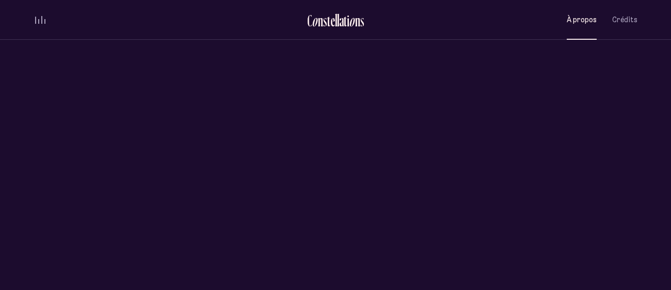
scroll to position [0, 0]
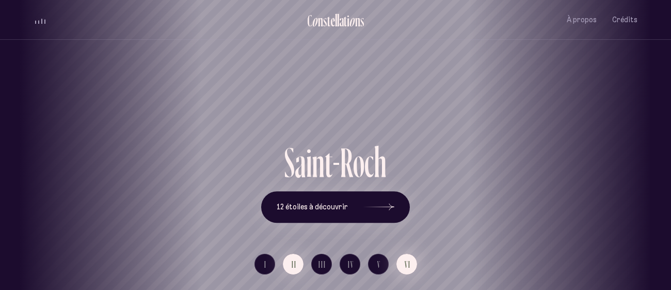
click at [403, 259] on button "VI" at bounding box center [406, 263] width 21 height 21
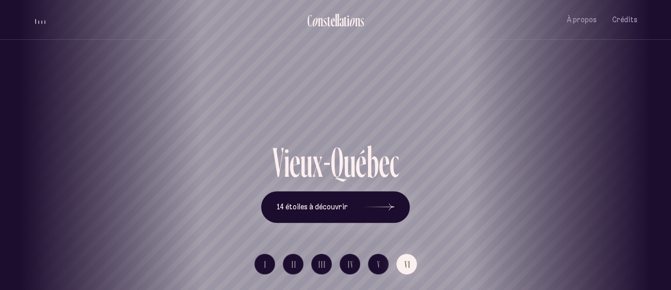
click at [125, 160] on div "V i e u x - Q u é b e c 14 étoiles à découvrir" at bounding box center [336, 182] width 604 height 82
click at [364, 111] on h1 "Vieux-[GEOGRAPHIC_DATA]" at bounding box center [335, 105] width 625 height 42
click at [301, 215] on button "14 étoiles à découvrir" at bounding box center [335, 207] width 149 height 32
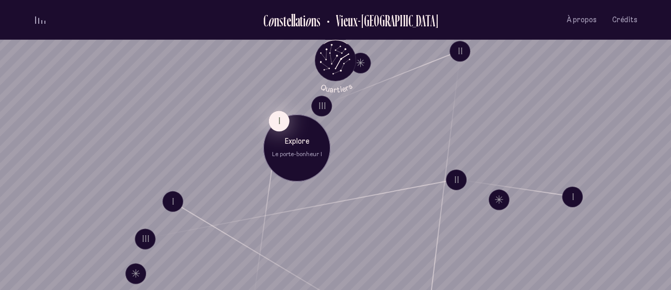
click at [277, 117] on button "I" at bounding box center [279, 120] width 21 height 21
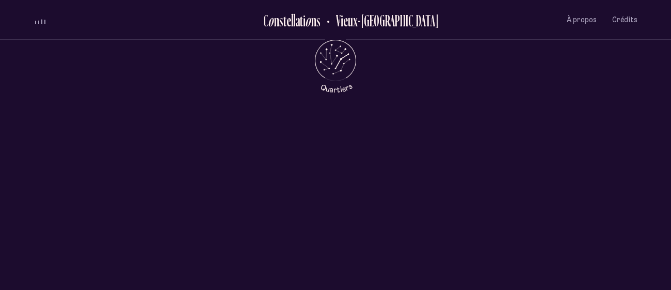
scroll to position [367, 0]
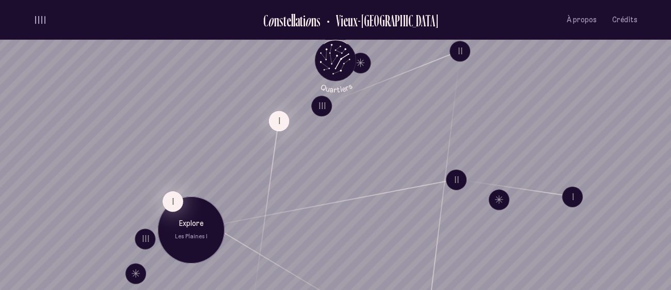
click at [172, 195] on button "I" at bounding box center [173, 200] width 21 height 21
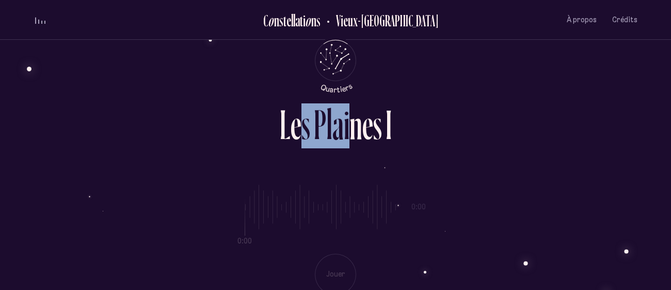
drag, startPoint x: 301, startPoint y: 130, endPoint x: 346, endPoint y: 116, distance: 47.0
click at [346, 116] on div "L e s P l a i n e s I" at bounding box center [336, 128] width 112 height 50
click at [346, 116] on div "i" at bounding box center [347, 124] width 6 height 42
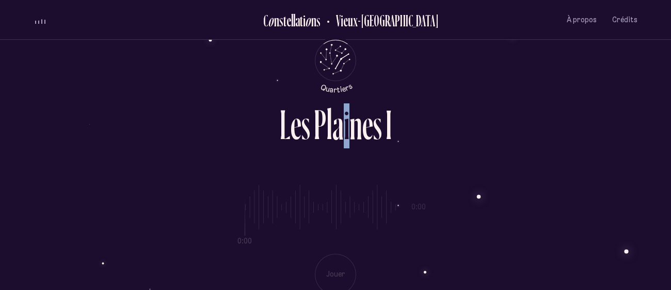
drag, startPoint x: 345, startPoint y: 120, endPoint x: 351, endPoint y: 116, distance: 7.3
click at [351, 116] on div "L e s P l a i n e s I" at bounding box center [336, 128] width 112 height 50
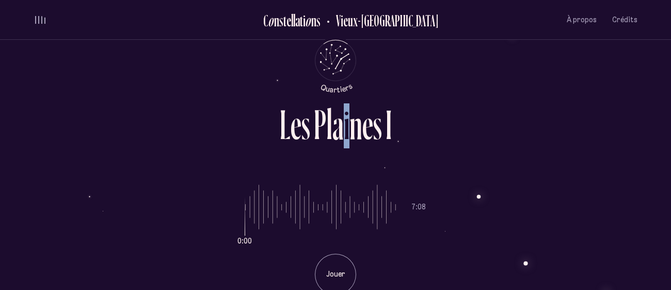
click at [345, 109] on div "i" at bounding box center [347, 124] width 6 height 42
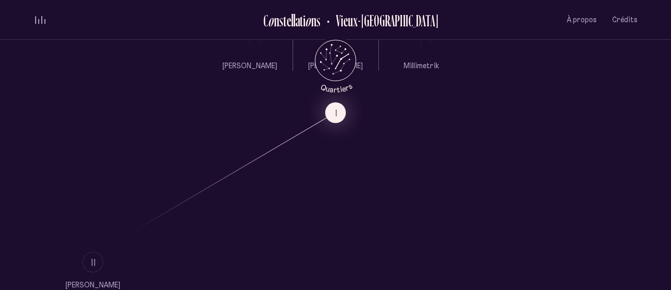
scroll to position [506, 0]
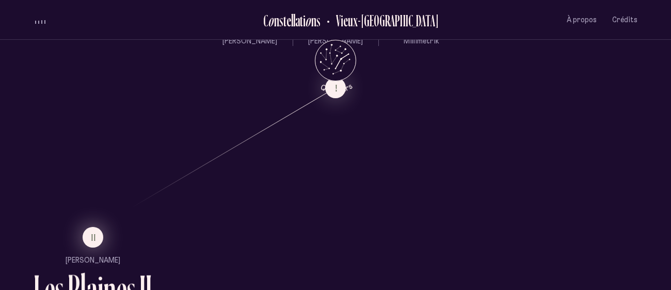
click at [88, 240] on button "II" at bounding box center [93, 237] width 21 height 21
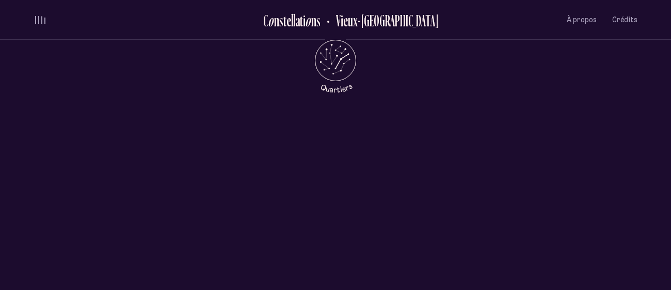
scroll to position [0, 0]
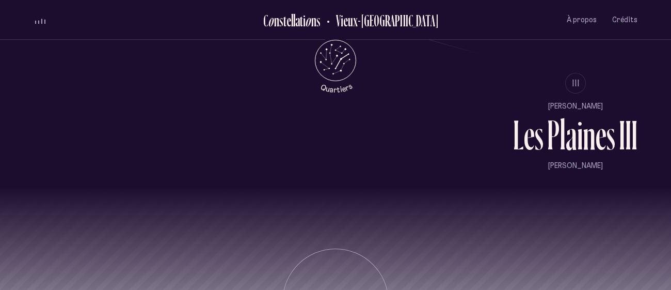
scroll to position [905, 0]
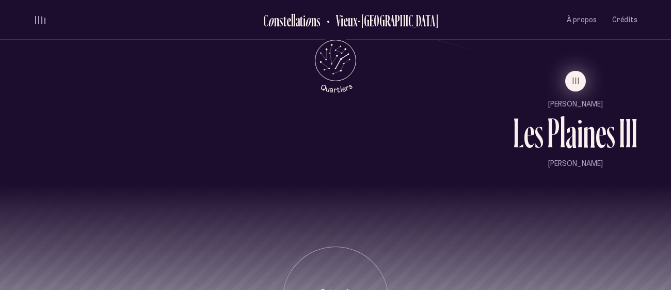
click at [571, 78] on button "III" at bounding box center [575, 81] width 21 height 21
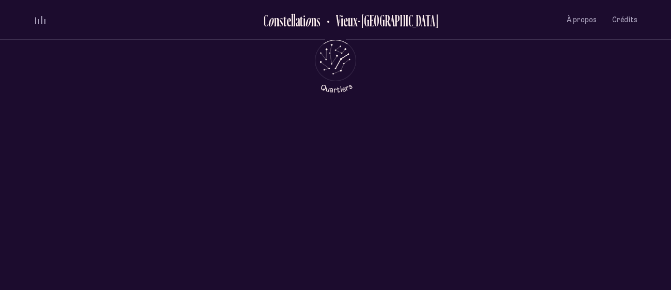
scroll to position [0, 0]
